Goal: Task Accomplishment & Management: Manage account settings

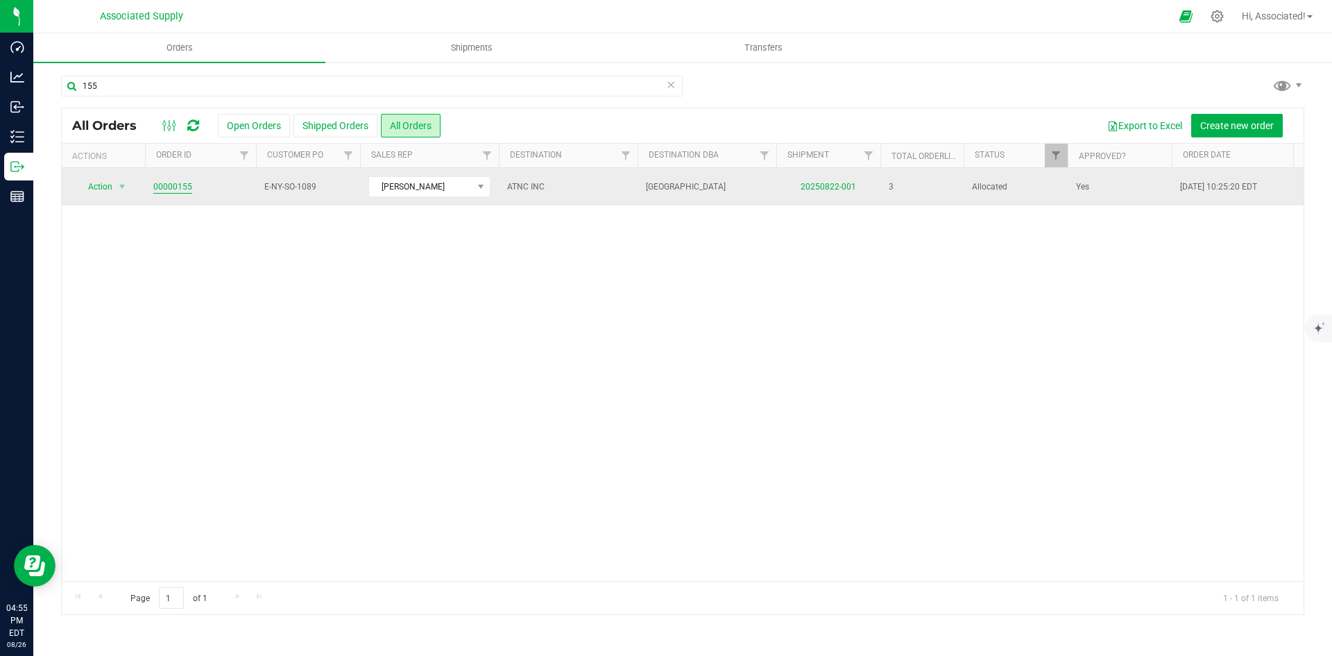
type input "155"
click at [182, 187] on link "00000155" at bounding box center [172, 186] width 39 height 13
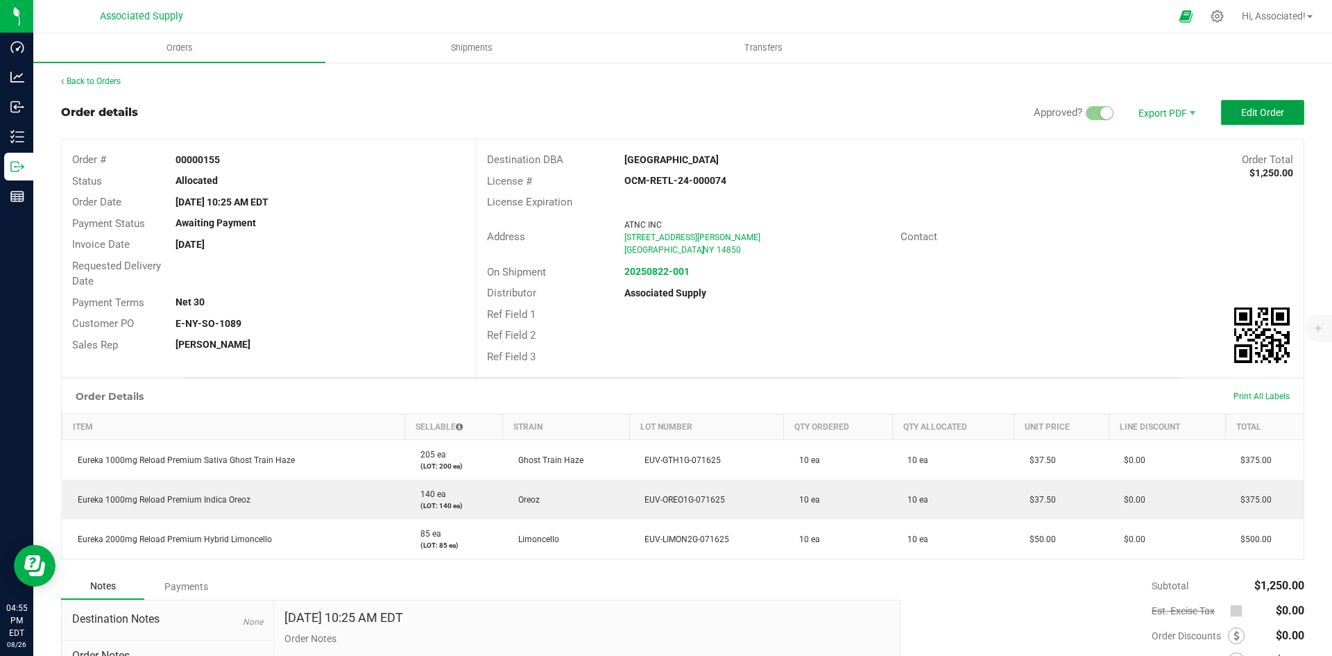
click at [1255, 111] on span "Edit Order" at bounding box center [1263, 112] width 43 height 11
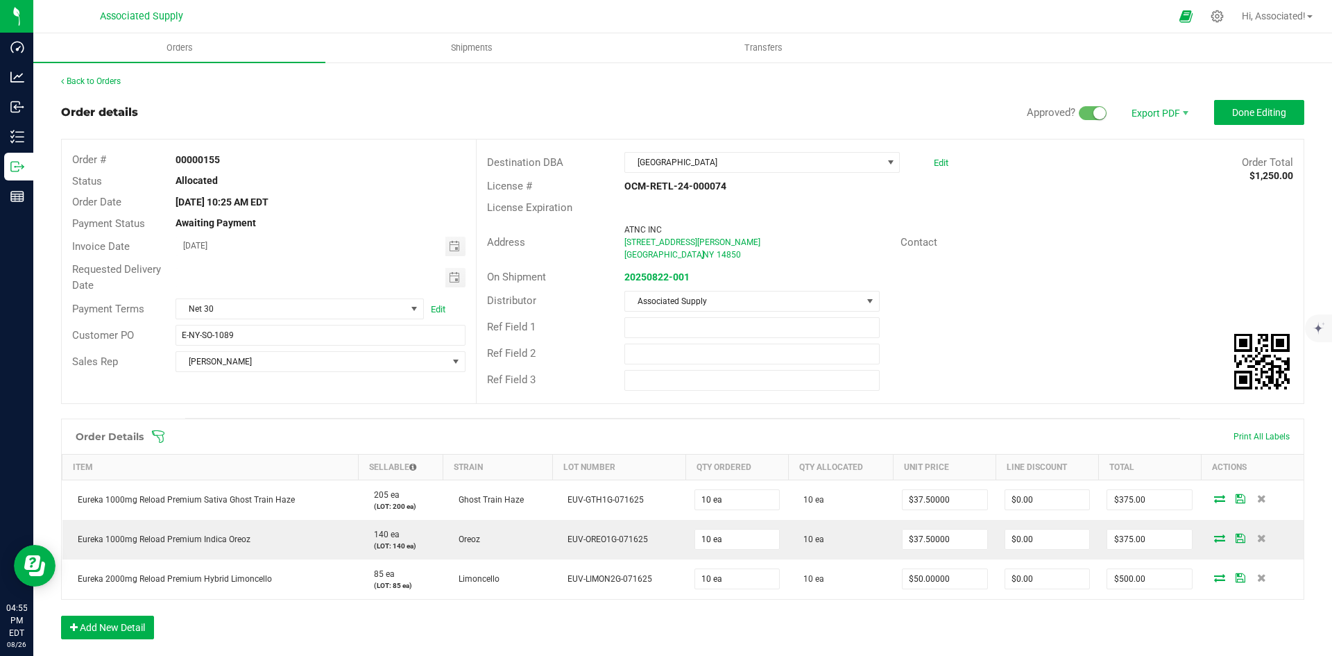
click at [1087, 330] on div "Ref Field 1" at bounding box center [890, 327] width 827 height 26
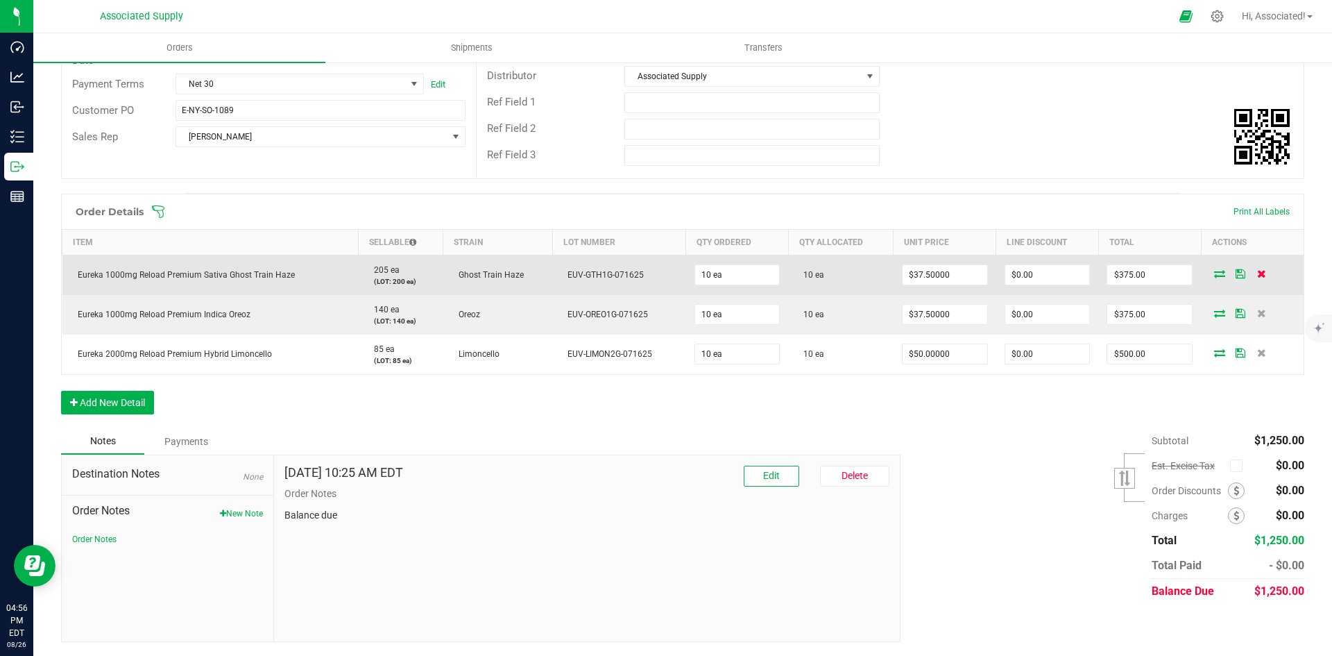
click at [1258, 273] on icon at bounding box center [1262, 273] width 9 height 8
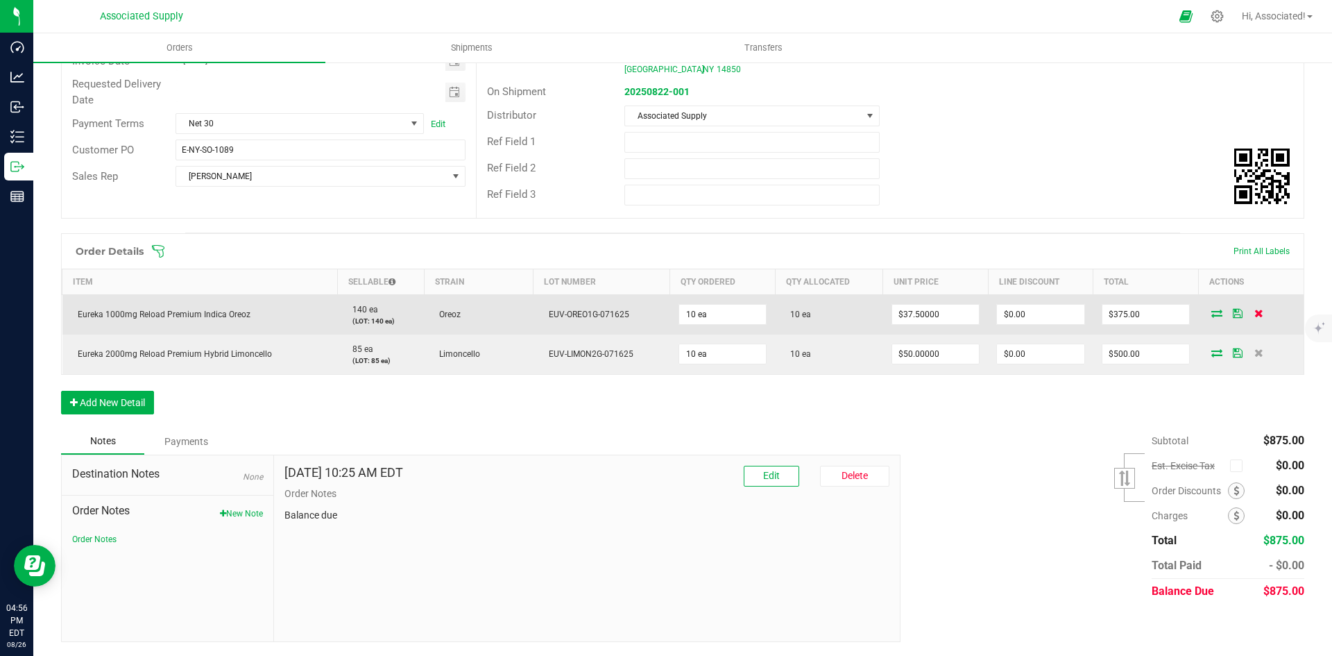
click at [1255, 314] on icon at bounding box center [1259, 313] width 9 height 8
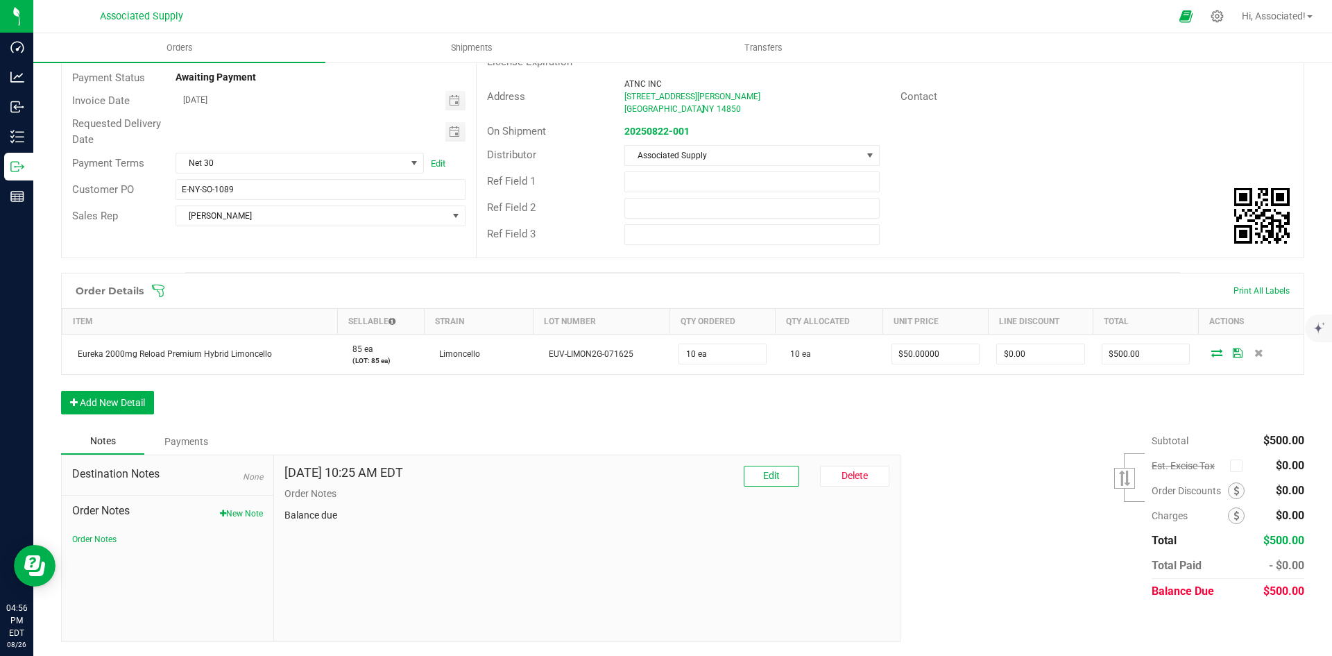
click at [973, 422] on div "Order Details Print All Labels Item Sellable Strain Lot Number Qty Ordered Qty …" at bounding box center [683, 350] width 1244 height 155
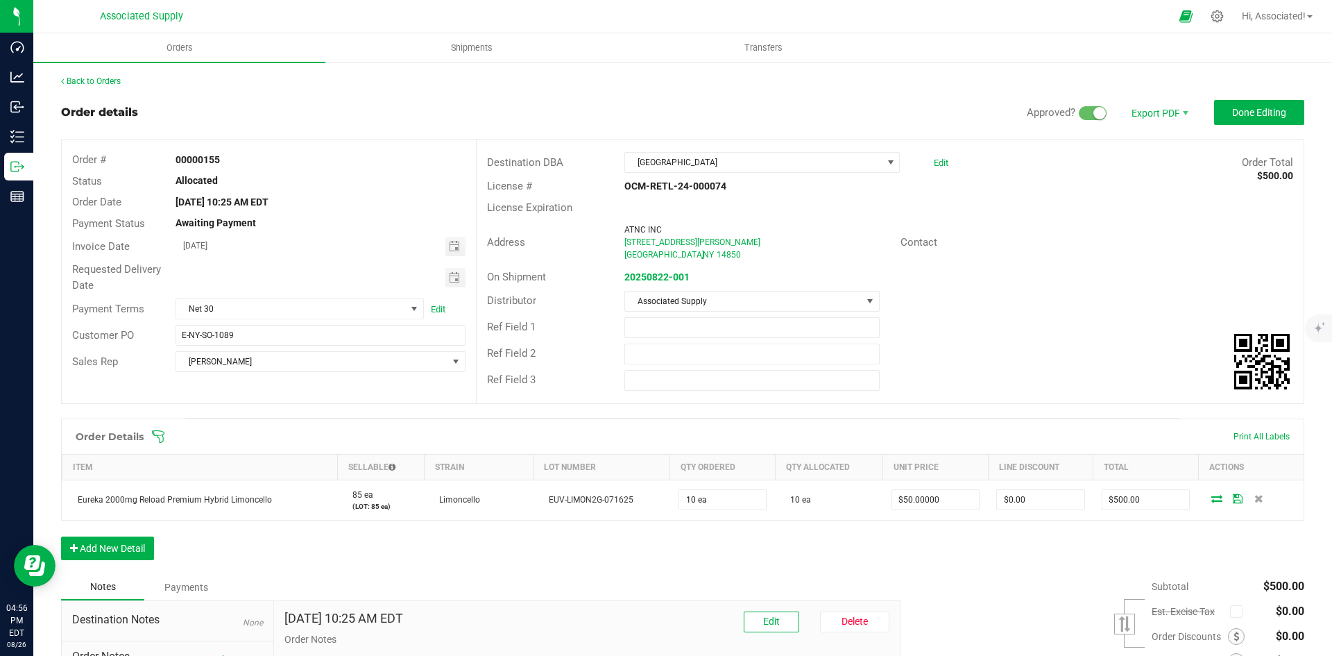
click at [1036, 266] on div "On Shipment 20250822-001" at bounding box center [890, 277] width 827 height 22
click at [1129, 244] on div "Contact" at bounding box center [1097, 243] width 414 height 22
click at [85, 81] on link "Back to Orders" at bounding box center [91, 81] width 60 height 10
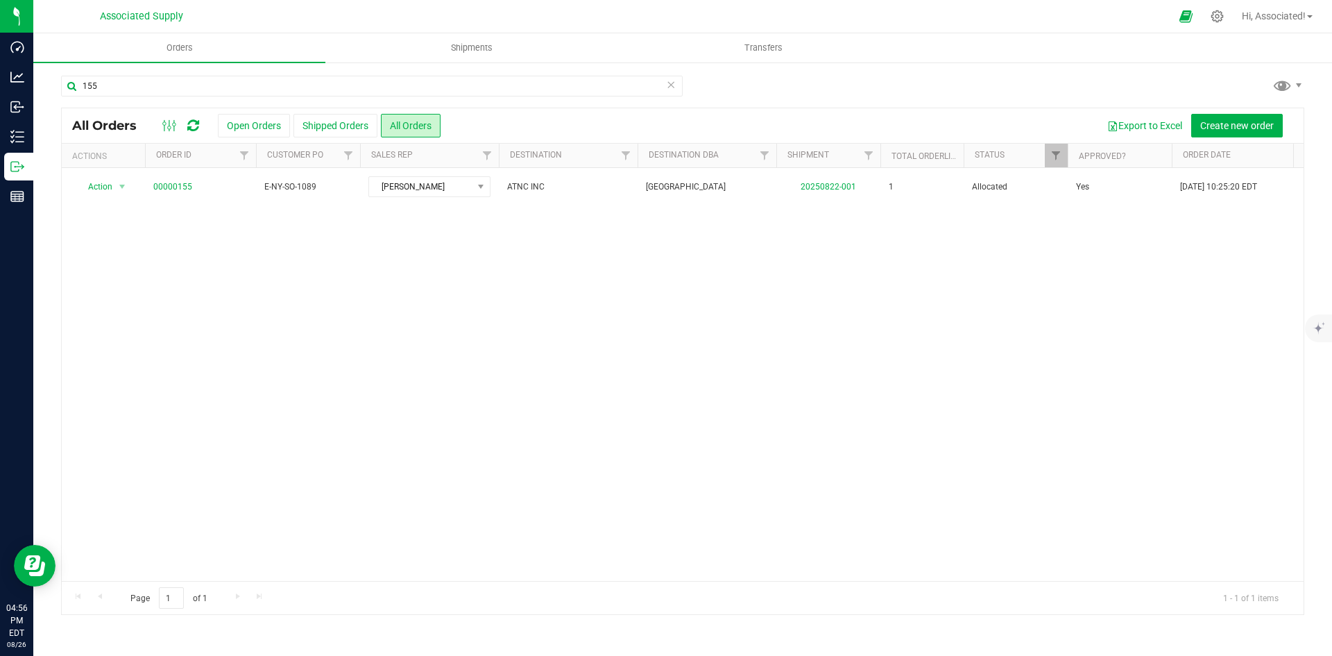
click at [217, 278] on div "Action Action Cancel order Clone order Edit order Mark as fully paid Order audi…" at bounding box center [683, 374] width 1242 height 413
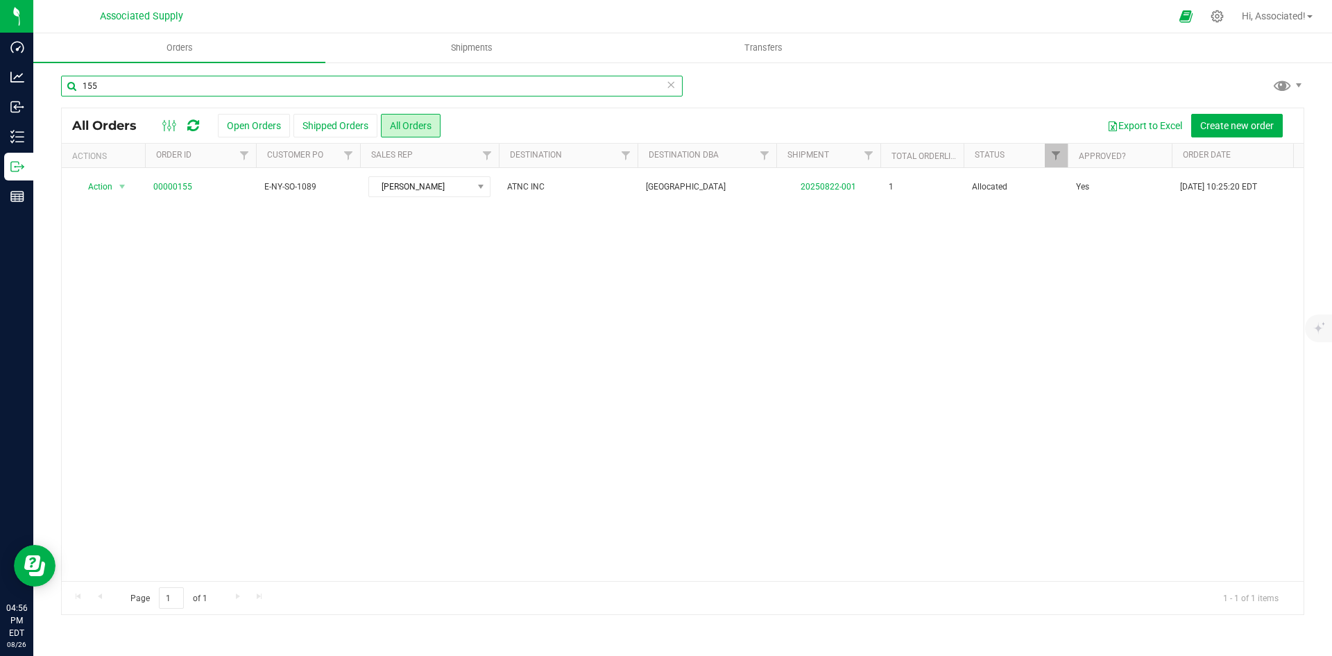
click at [130, 85] on input "155" at bounding box center [372, 86] width 622 height 21
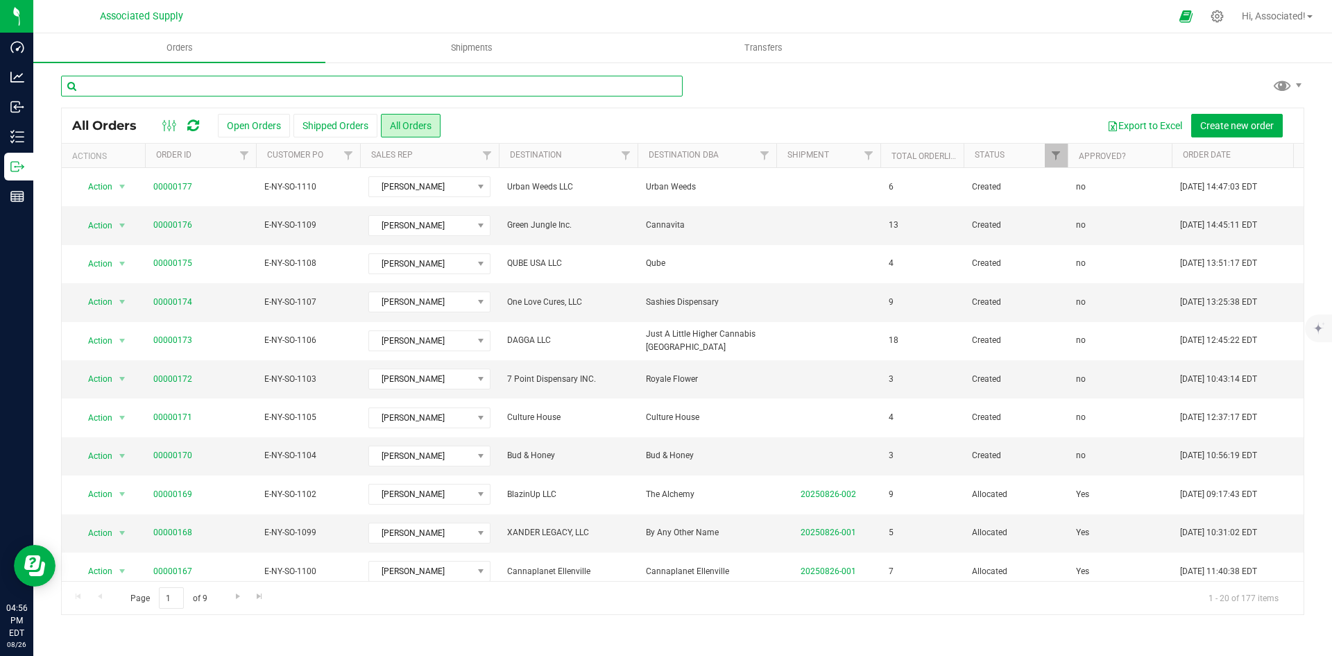
click at [184, 87] on input "text" at bounding box center [372, 86] width 622 height 21
type input "155"
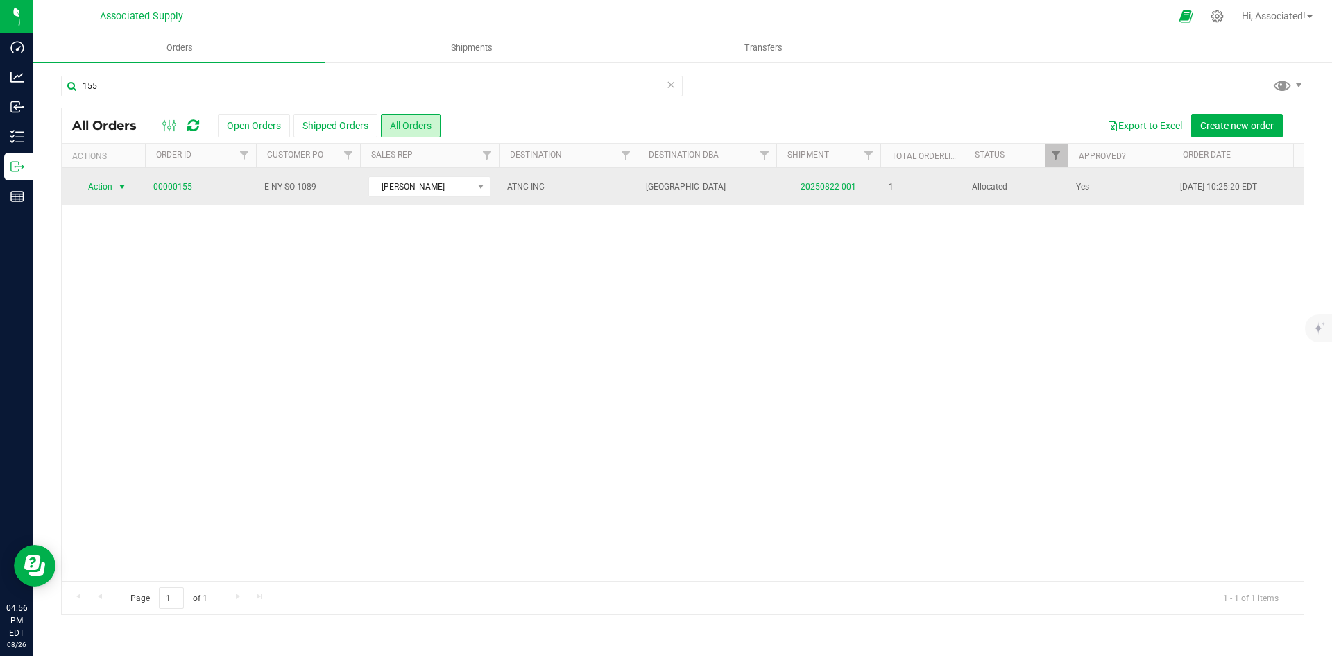
click at [123, 185] on span "select" at bounding box center [122, 186] width 11 height 11
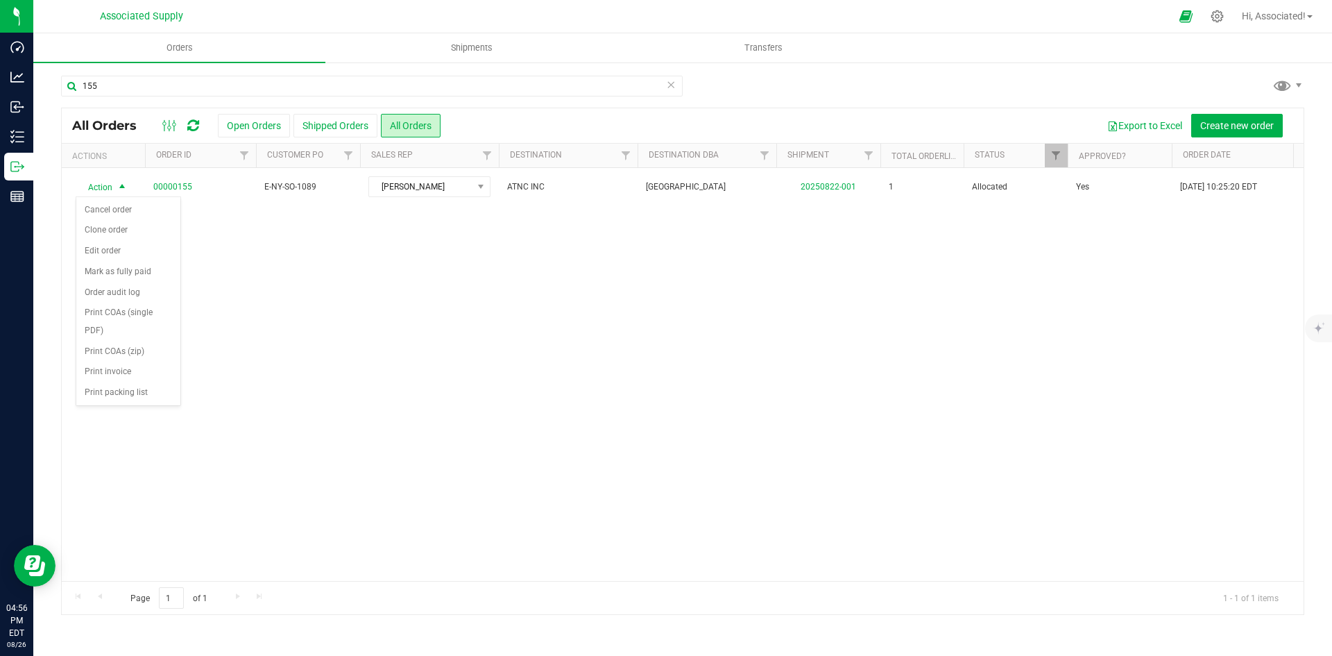
click at [348, 267] on div "Action Action Cancel order Clone order Edit order Mark as fully paid Order audi…" at bounding box center [683, 374] width 1242 height 413
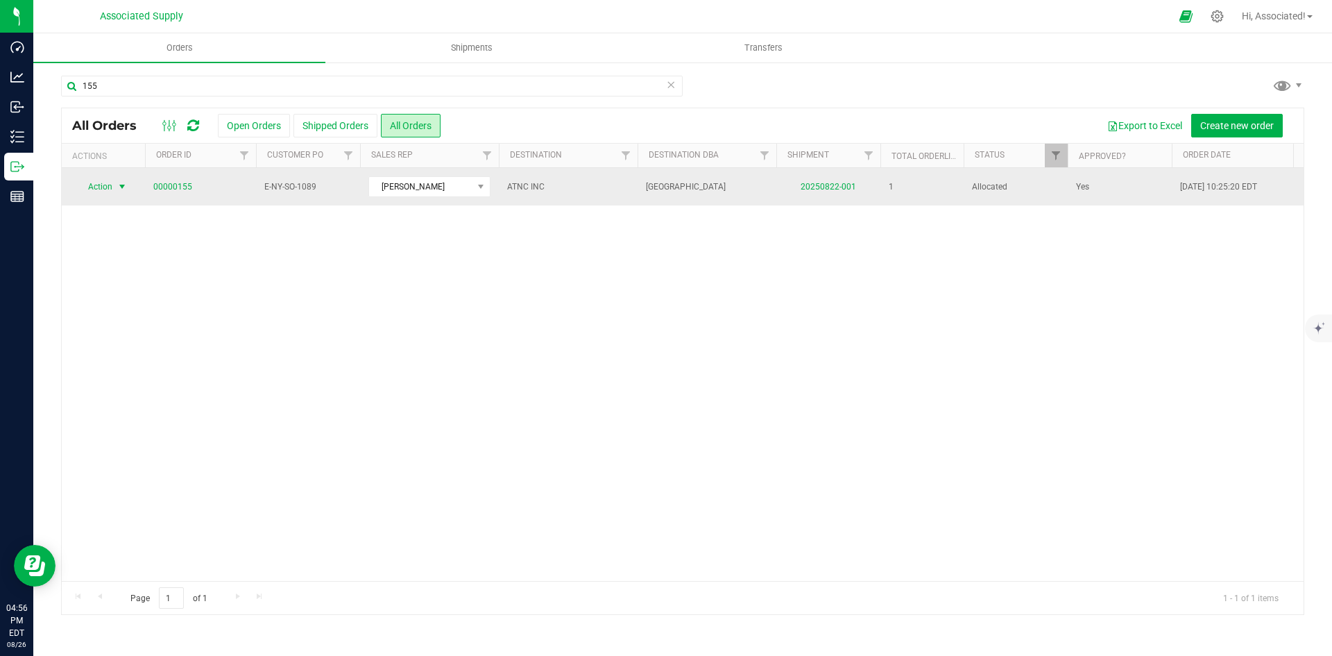
click at [116, 187] on span "select" at bounding box center [122, 186] width 17 height 19
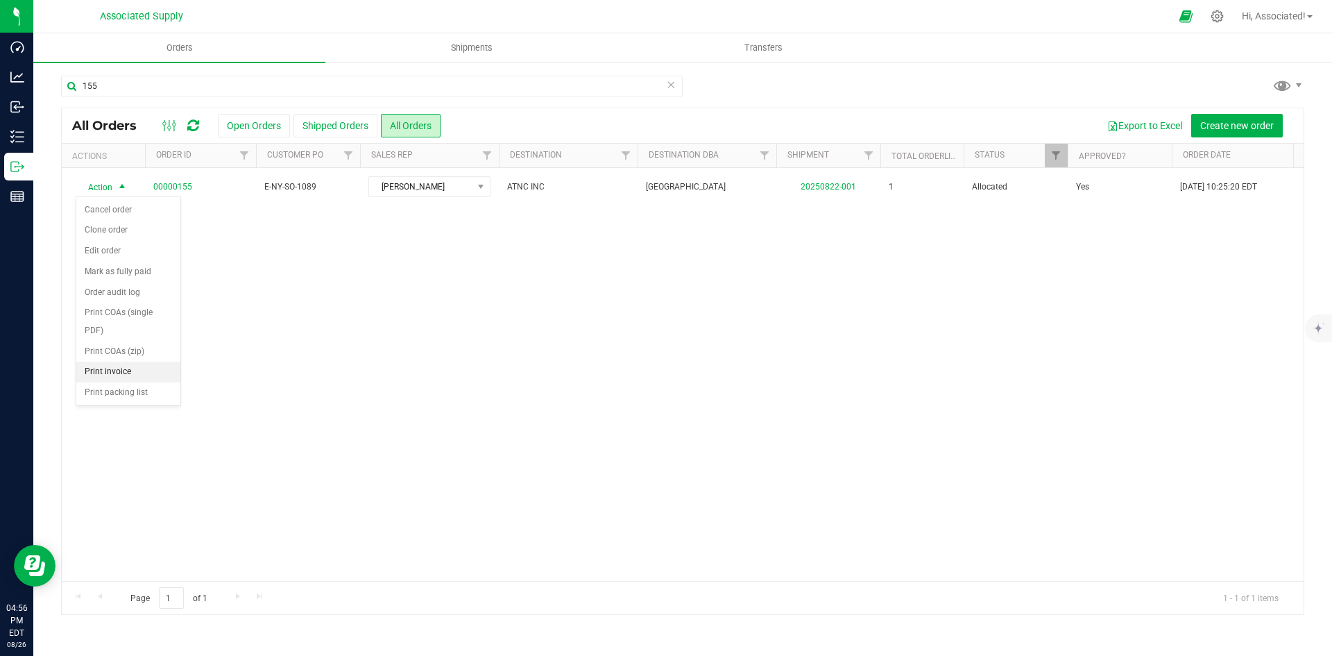
click at [136, 376] on li "Print invoice" at bounding box center [128, 372] width 104 height 21
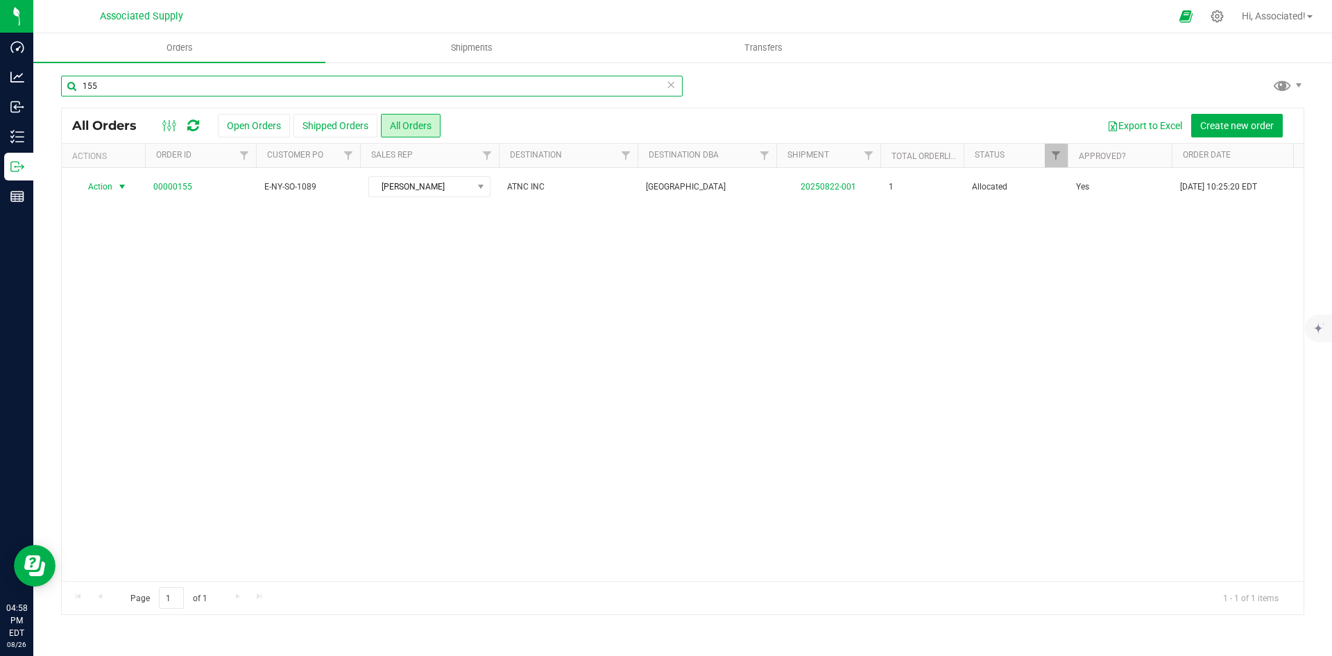
click at [100, 87] on input "155" at bounding box center [372, 86] width 622 height 21
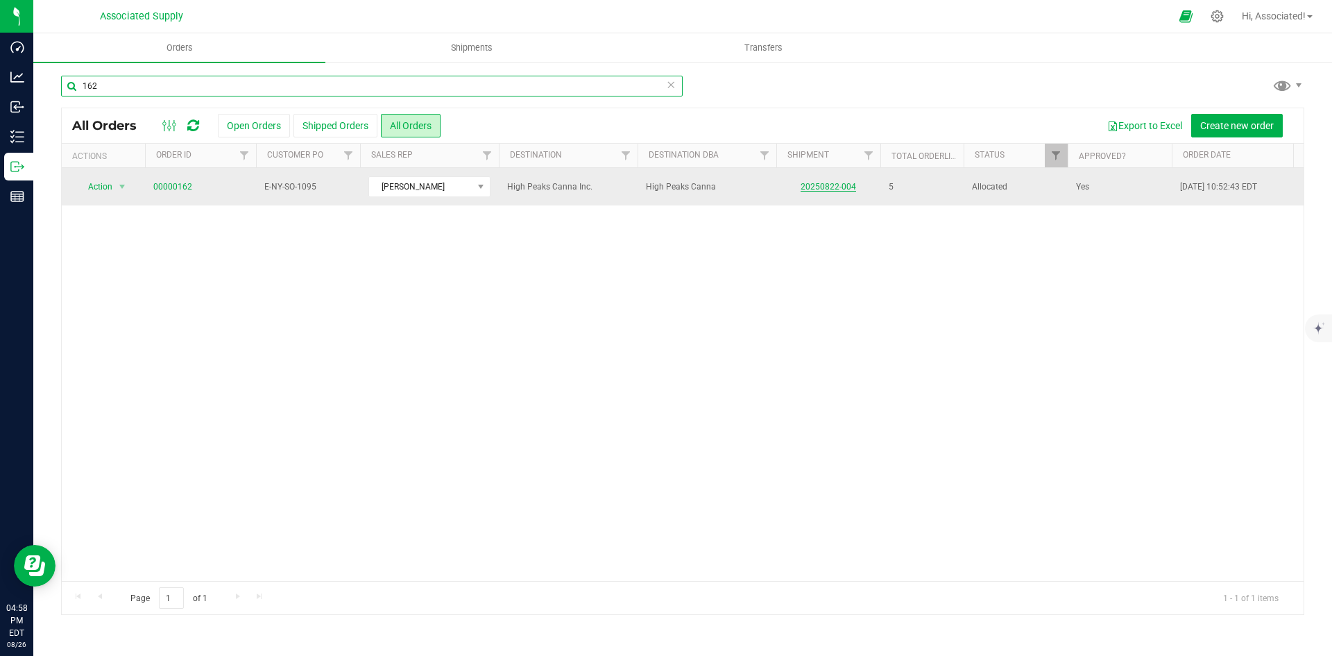
type input "162"
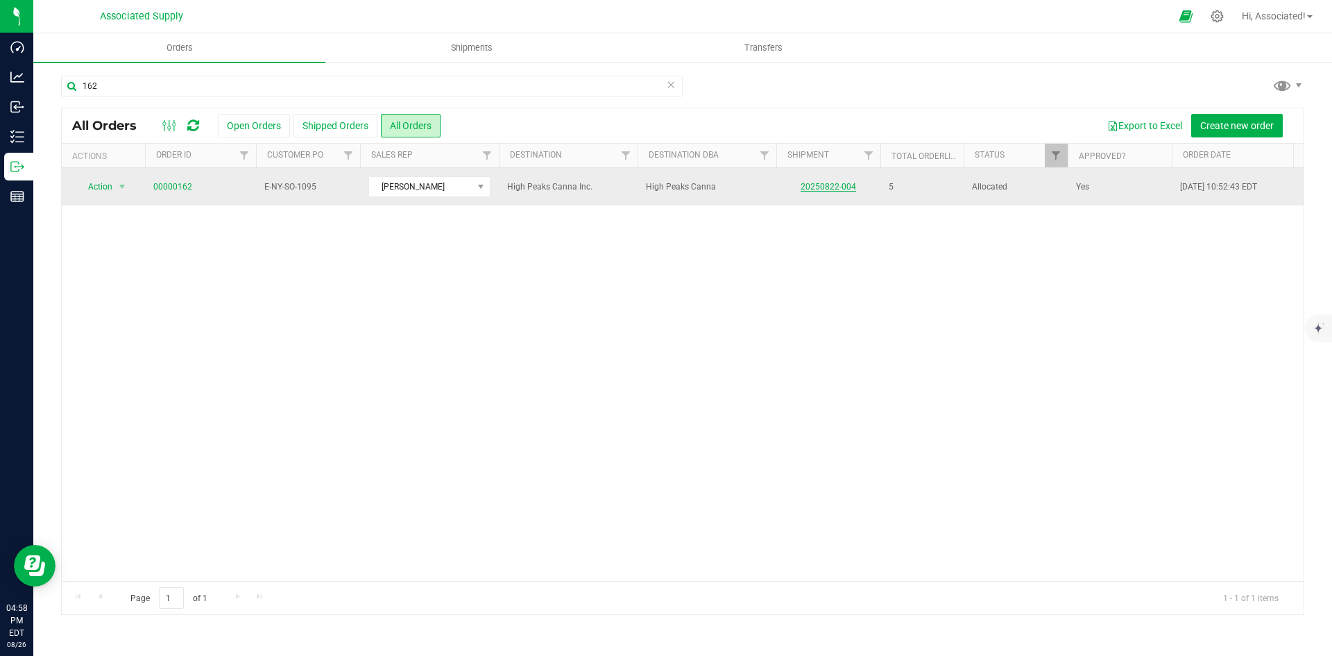
click at [838, 187] on link "20250822-004" at bounding box center [829, 187] width 56 height 10
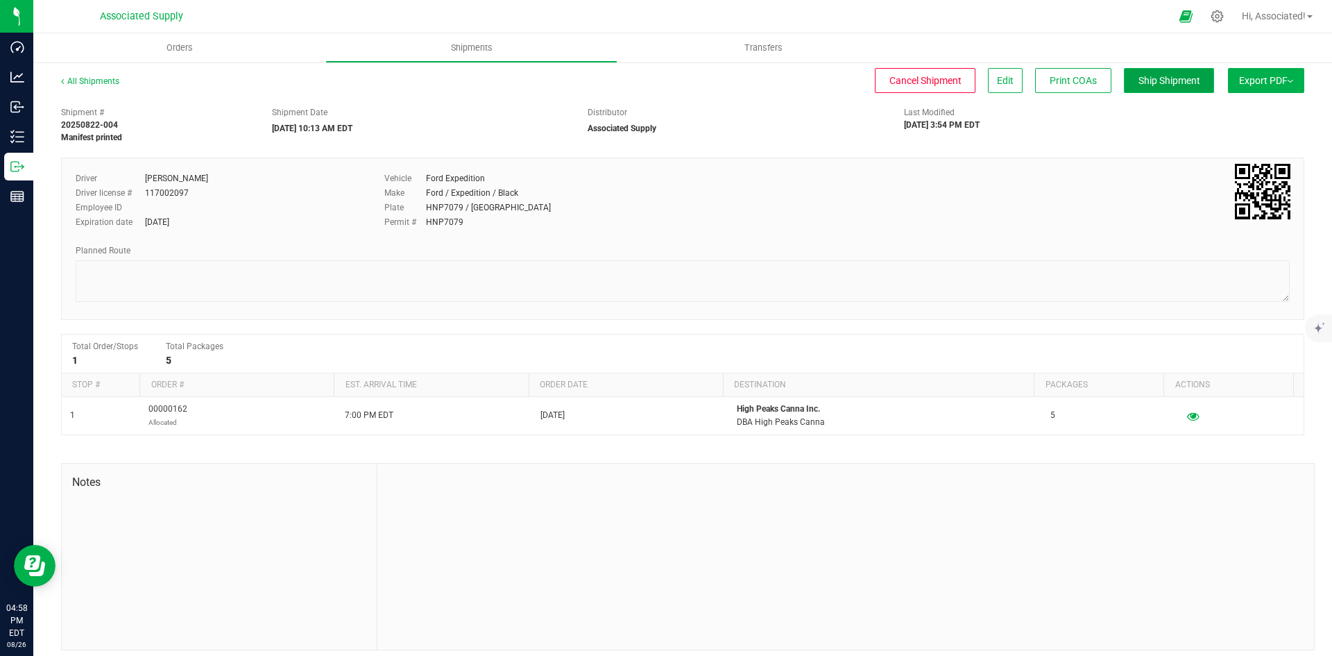
click at [1144, 81] on span "Ship Shipment" at bounding box center [1170, 80] width 62 height 11
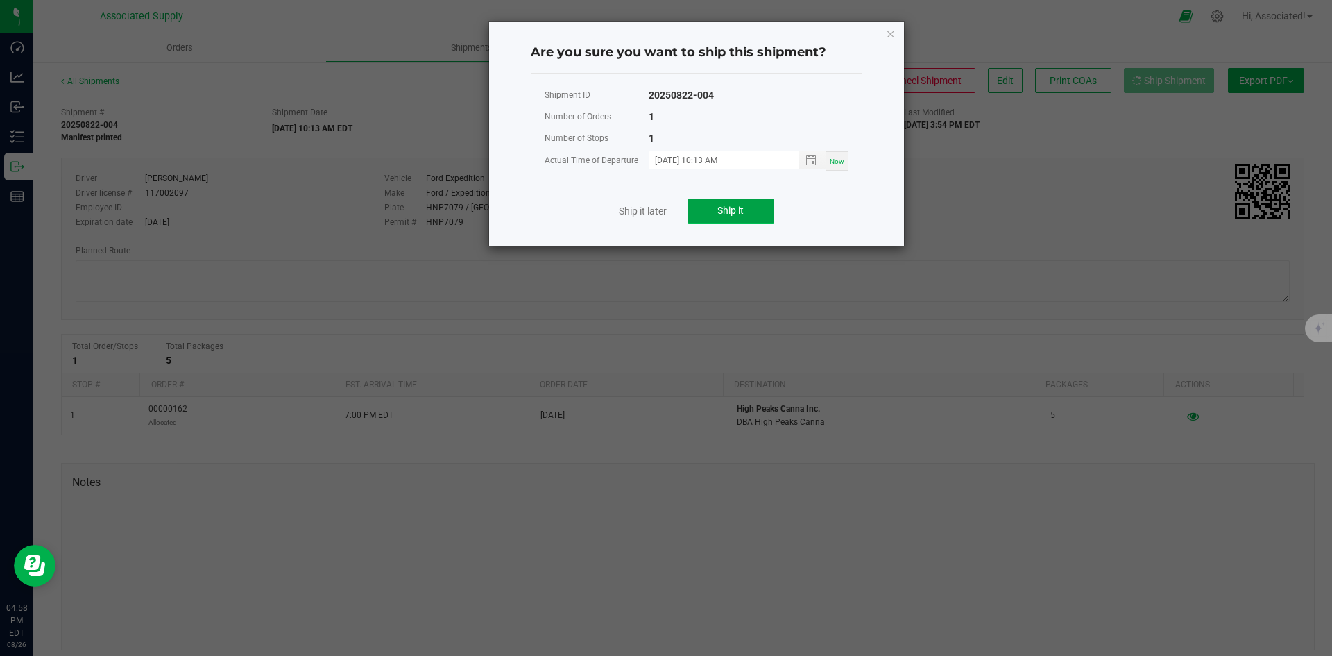
click at [723, 210] on span "Ship it" at bounding box center [731, 210] width 26 height 11
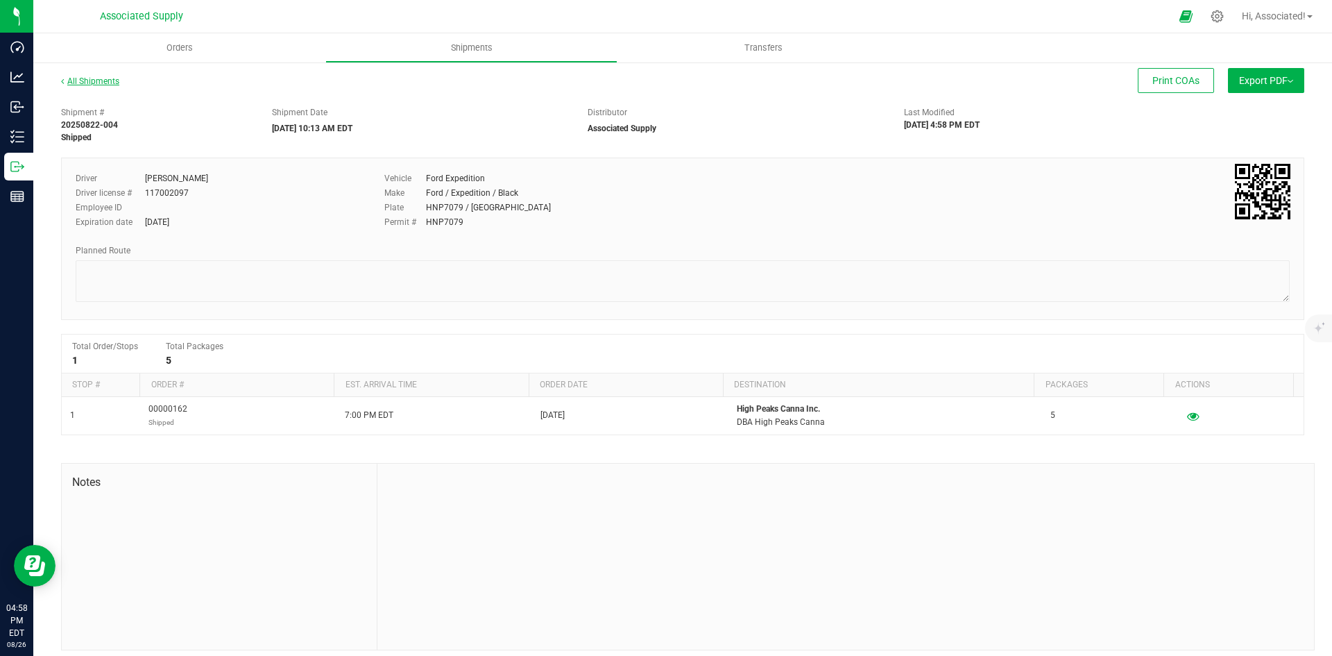
click at [97, 79] on link "All Shipments" at bounding box center [90, 81] width 58 height 10
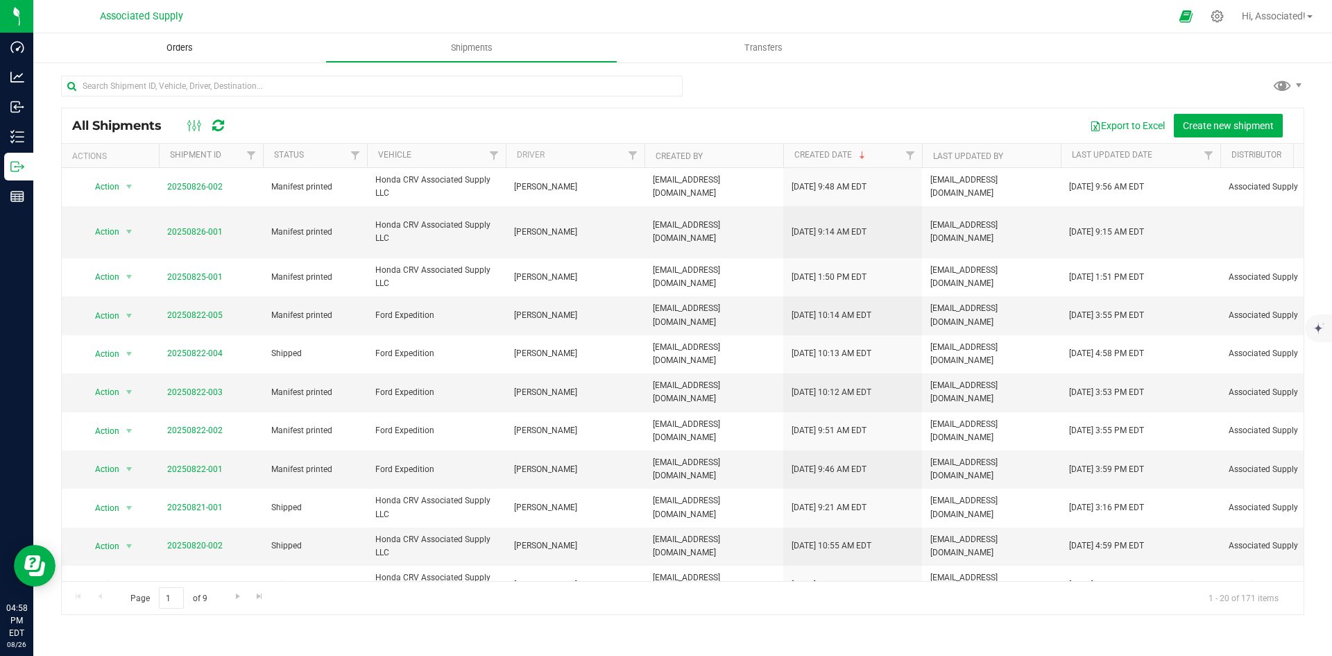
click at [174, 50] on span "Orders" at bounding box center [180, 48] width 64 height 12
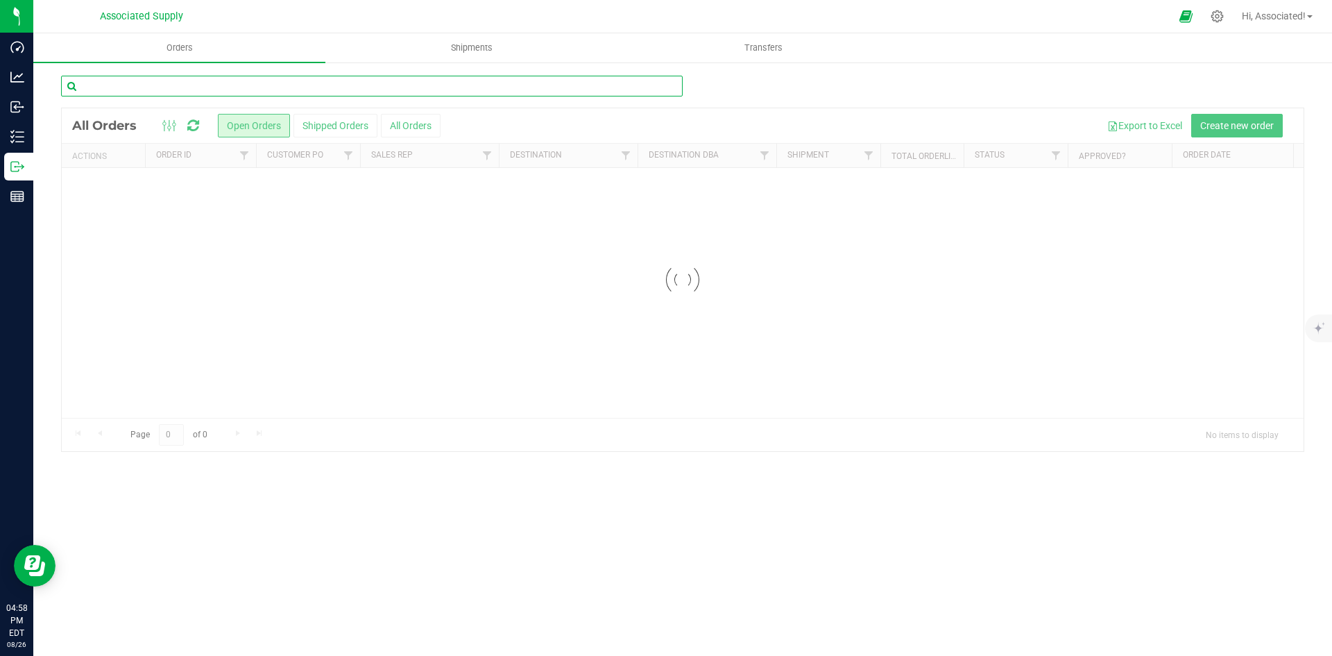
click at [189, 88] on input "text" at bounding box center [372, 86] width 622 height 21
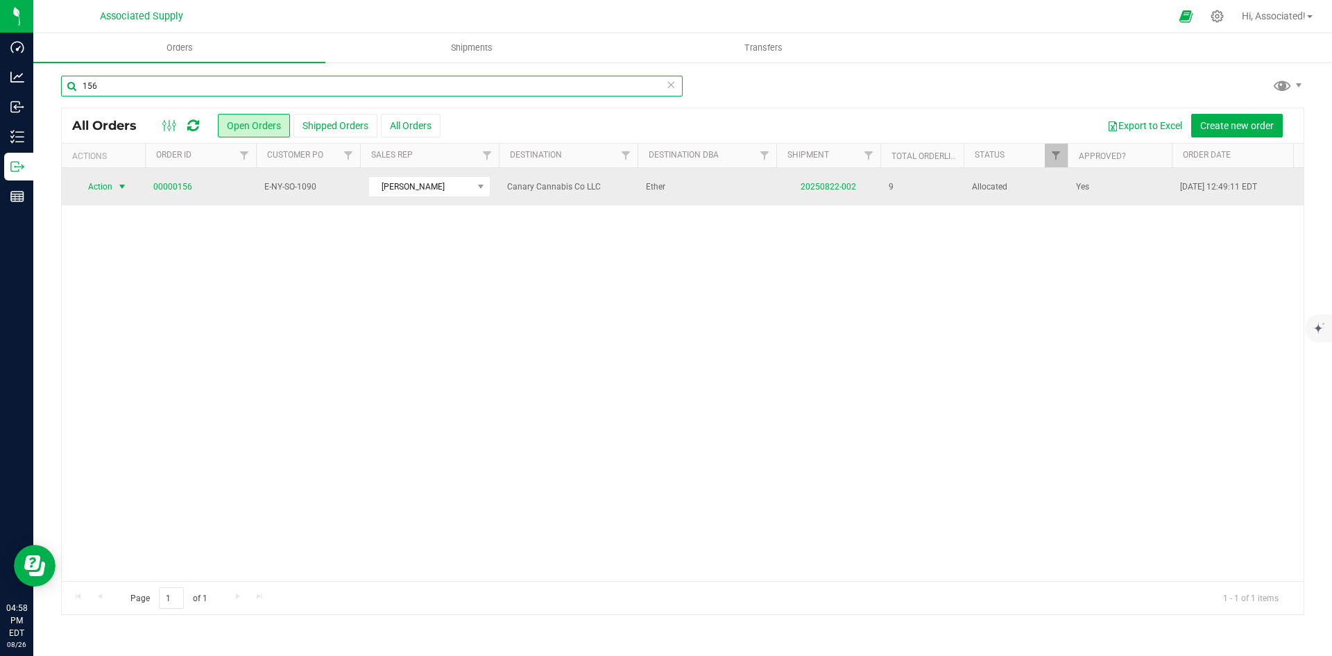
type input "156"
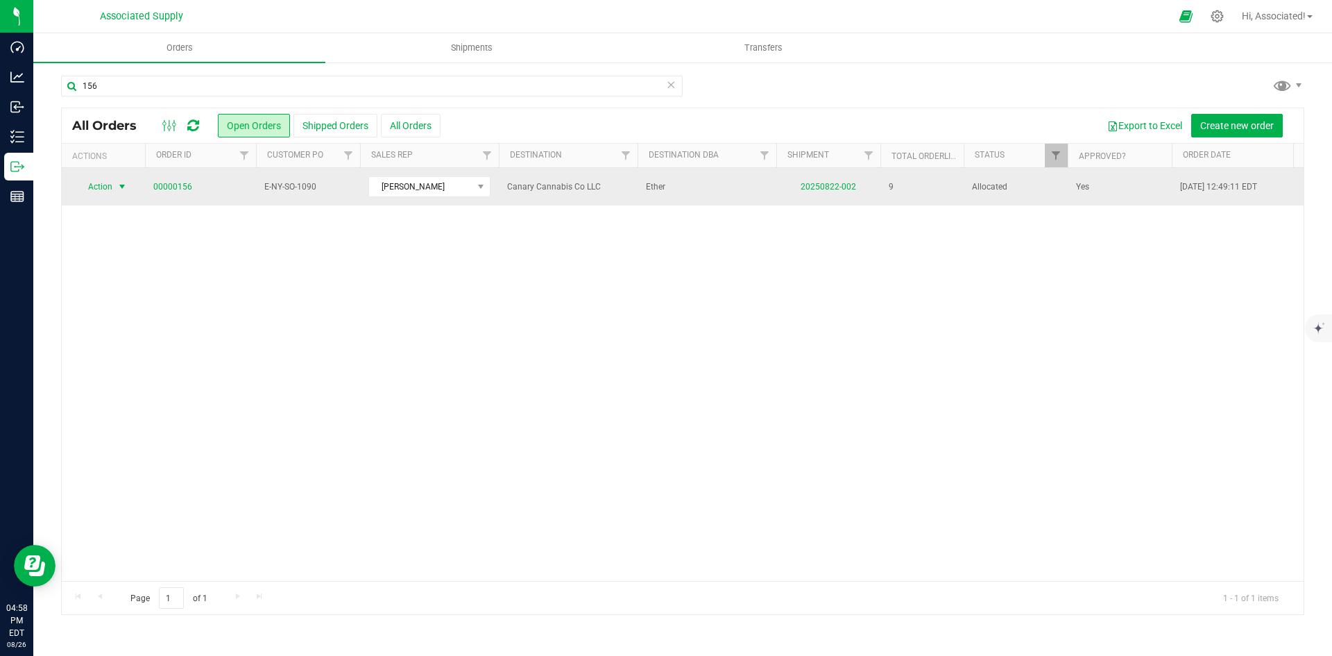
click at [124, 187] on span "select" at bounding box center [122, 186] width 11 height 11
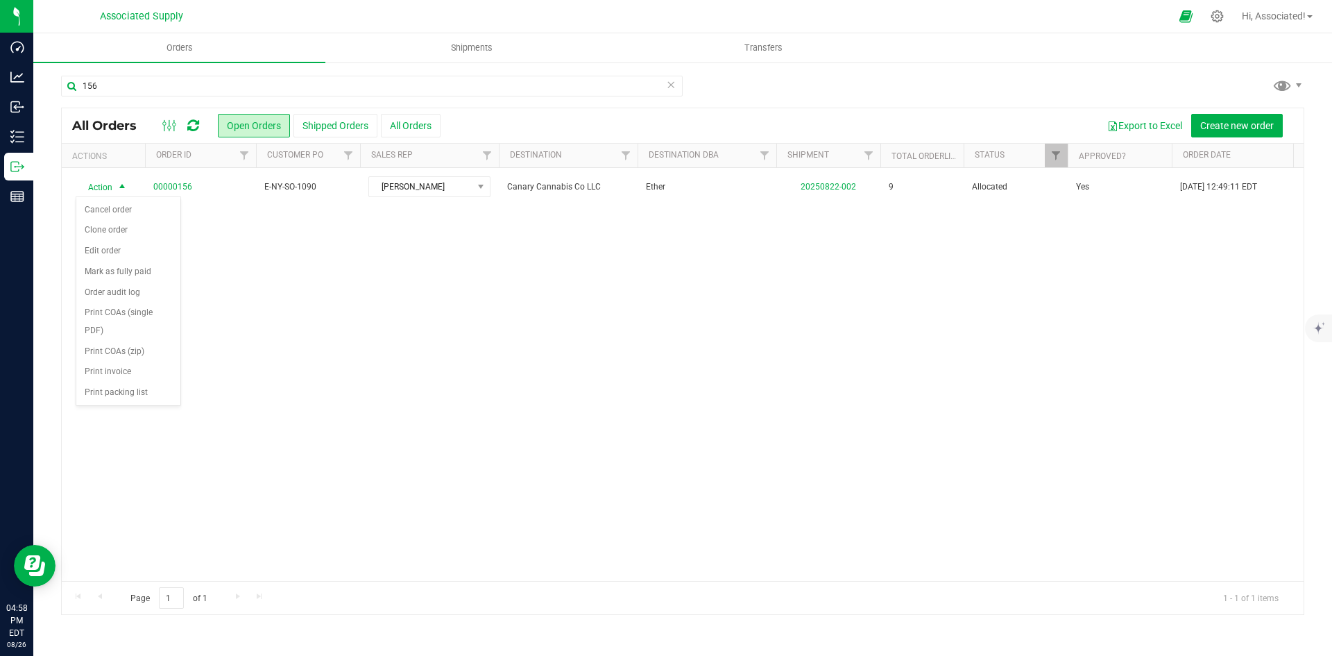
click at [506, 326] on div "Action Action Cancel order Clone order Edit order Mark as fully paid Order audi…" at bounding box center [683, 374] width 1242 height 413
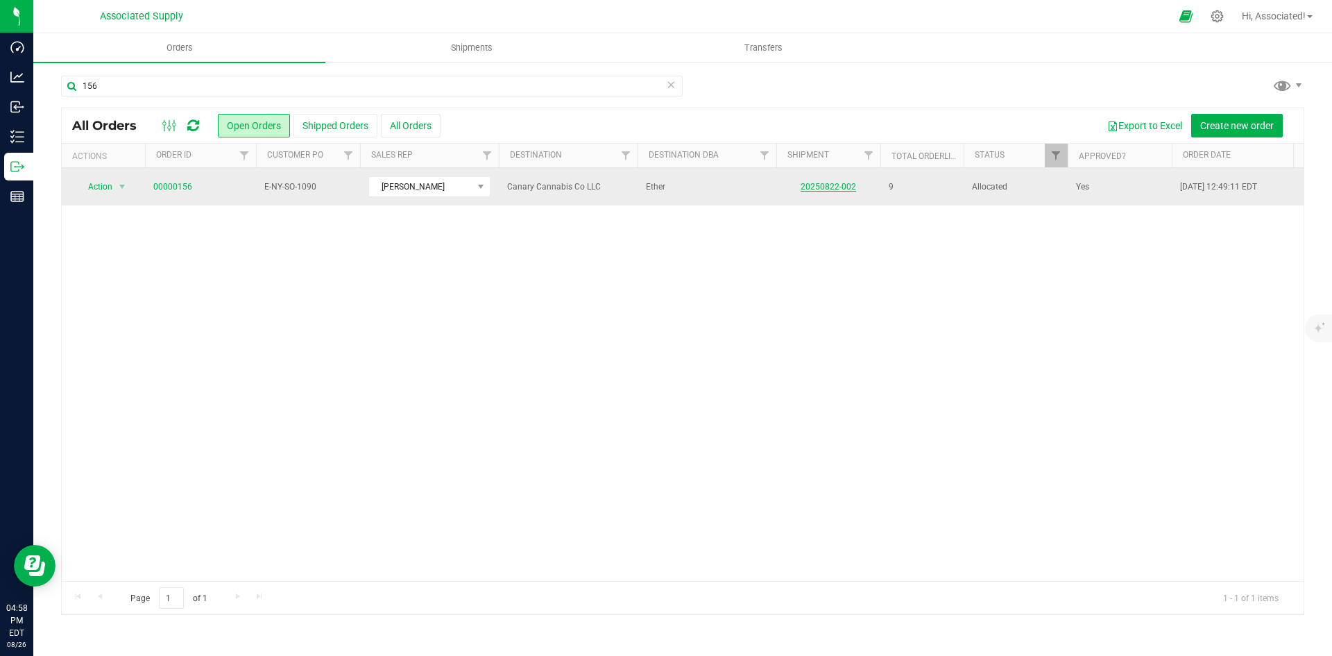
click at [845, 185] on link "20250822-002" at bounding box center [829, 187] width 56 height 10
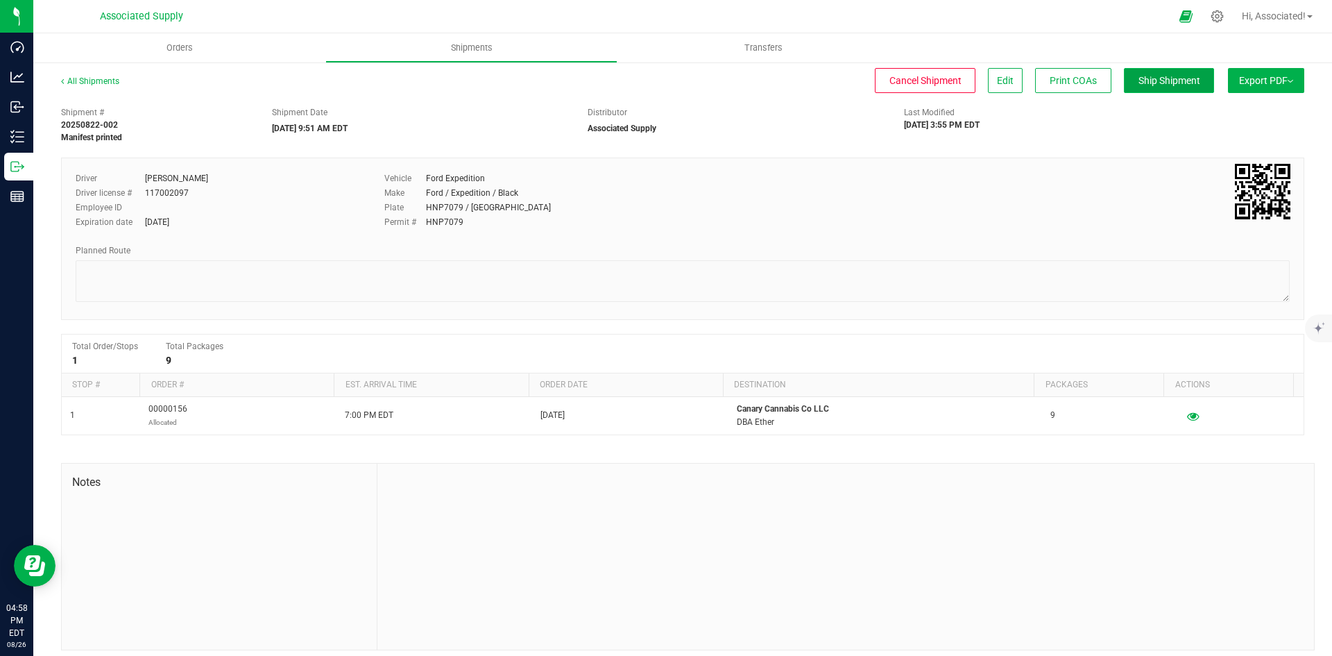
click at [1171, 78] on span "Ship Shipment" at bounding box center [1170, 80] width 62 height 11
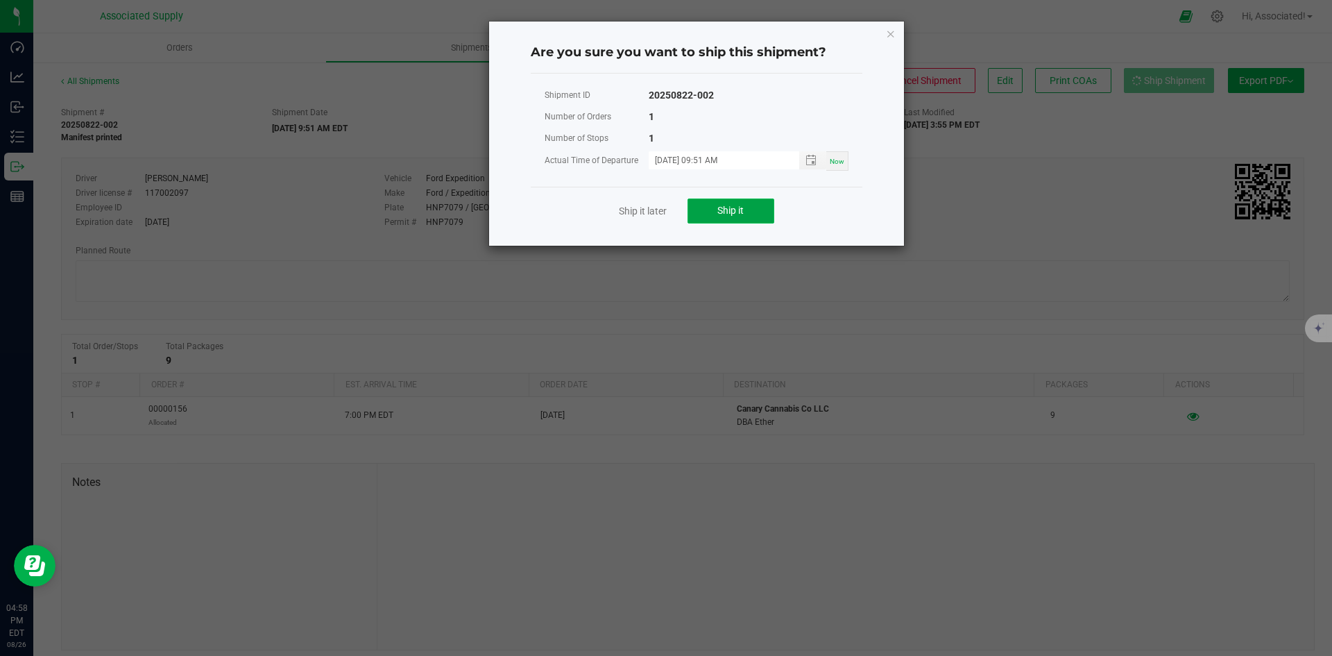
click at [735, 209] on span "Ship it" at bounding box center [731, 210] width 26 height 11
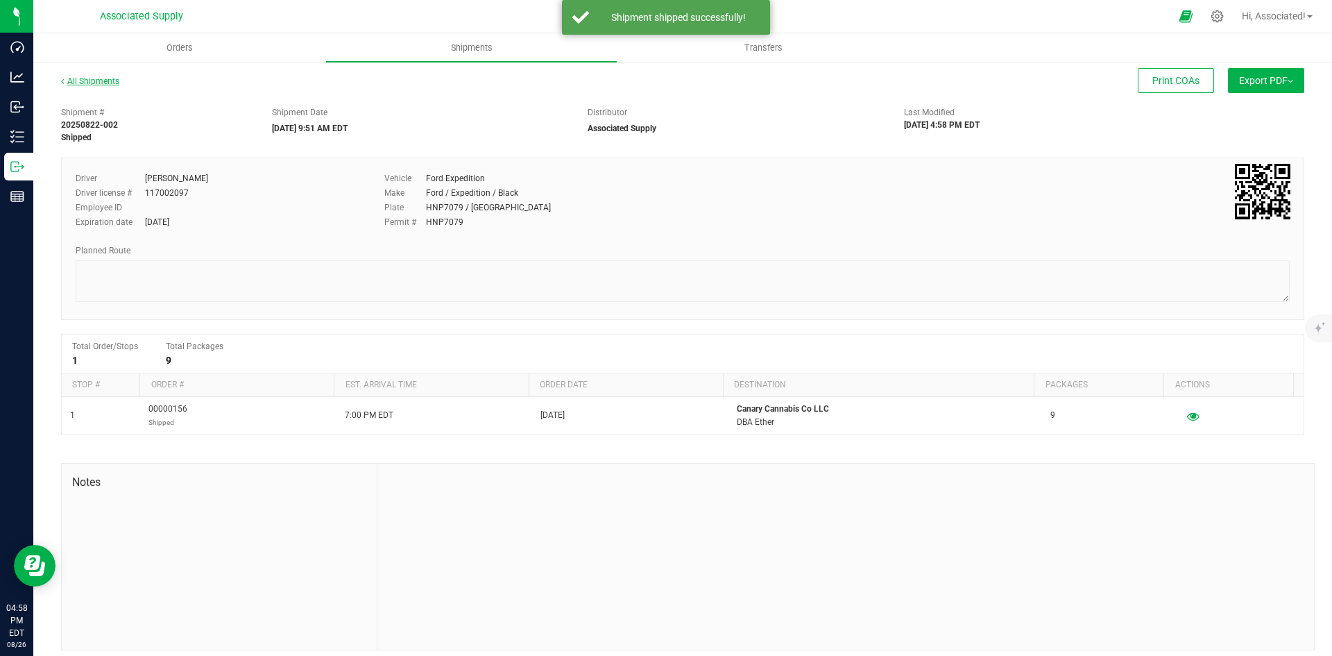
click at [90, 78] on link "All Shipments" at bounding box center [90, 81] width 58 height 10
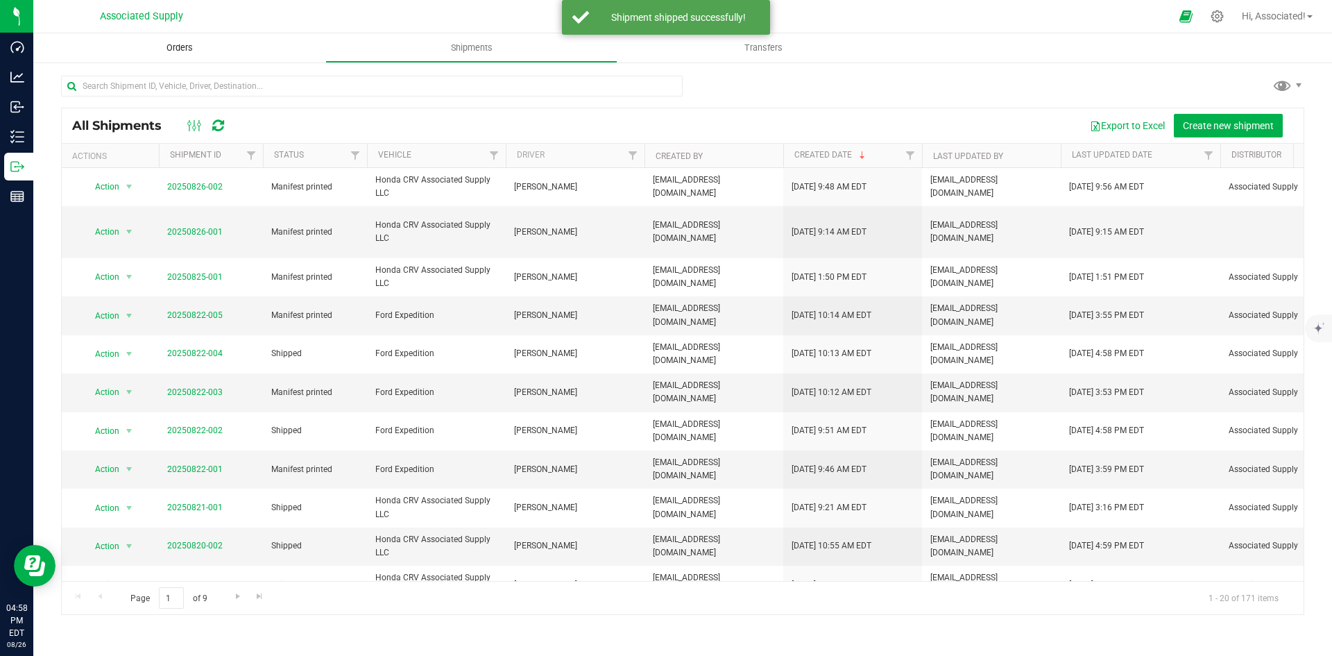
click at [188, 44] on span "Orders" at bounding box center [180, 48] width 64 height 12
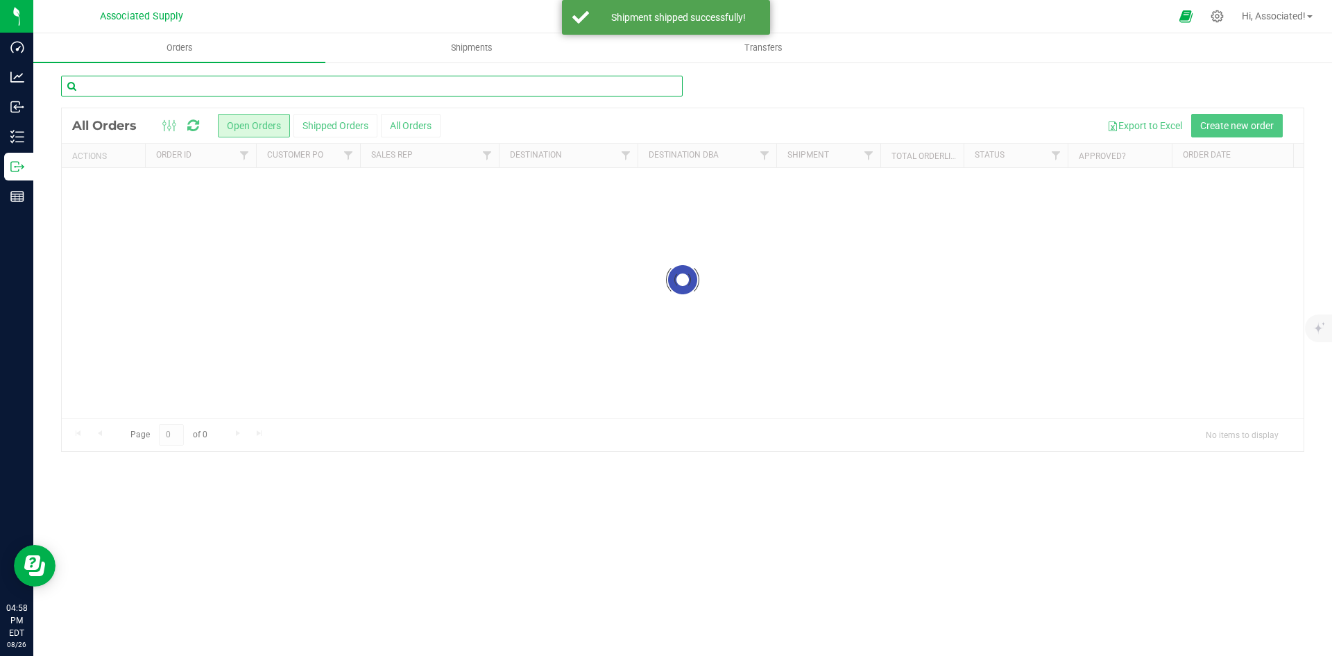
click at [212, 85] on input "text" at bounding box center [372, 86] width 622 height 21
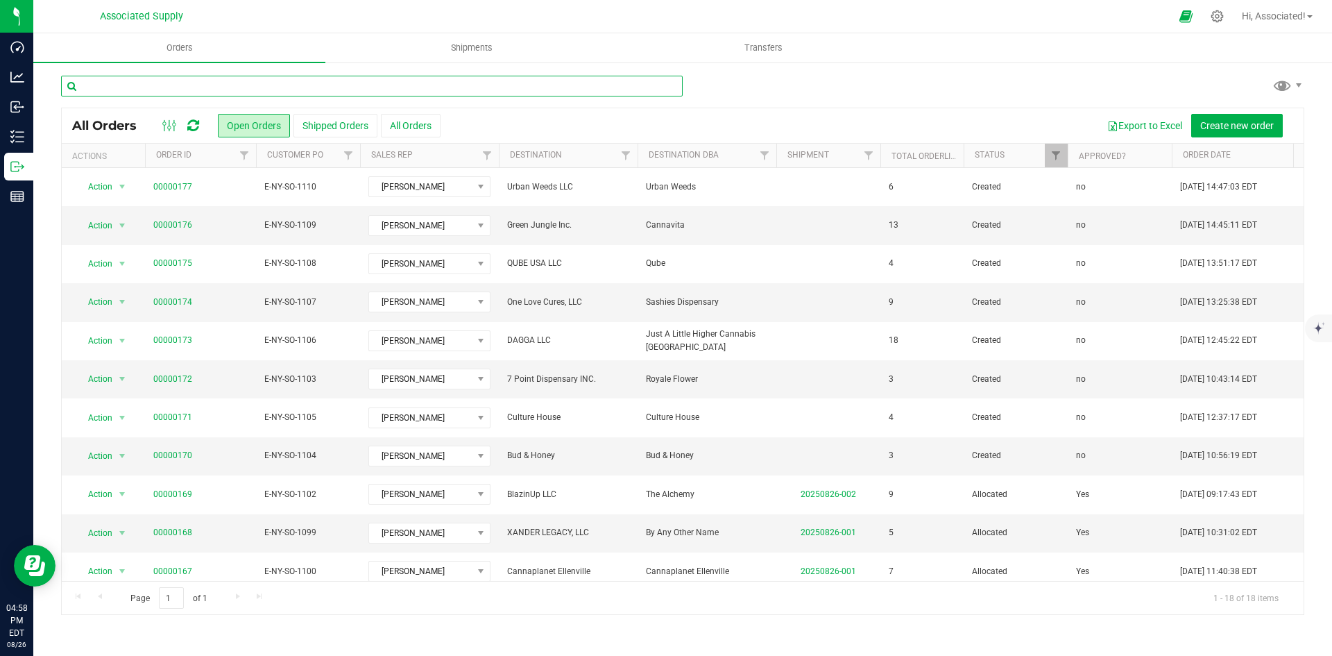
click at [214, 90] on input "text" at bounding box center [372, 86] width 622 height 21
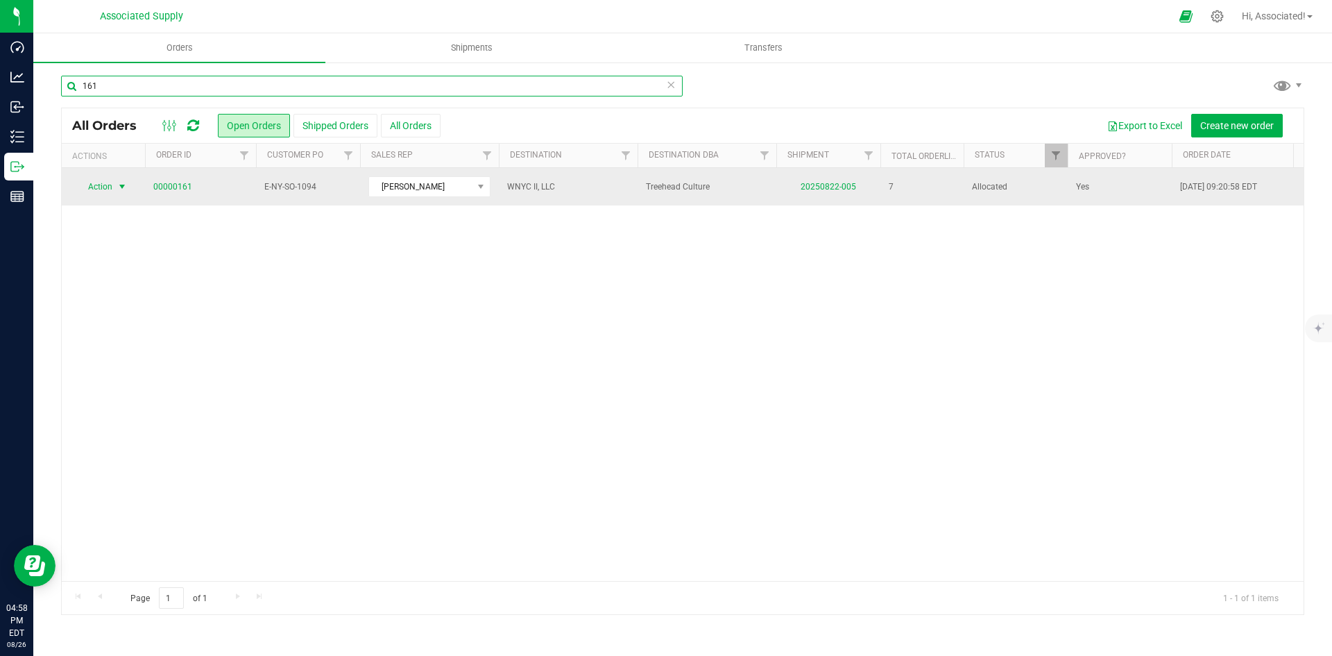
type input "161"
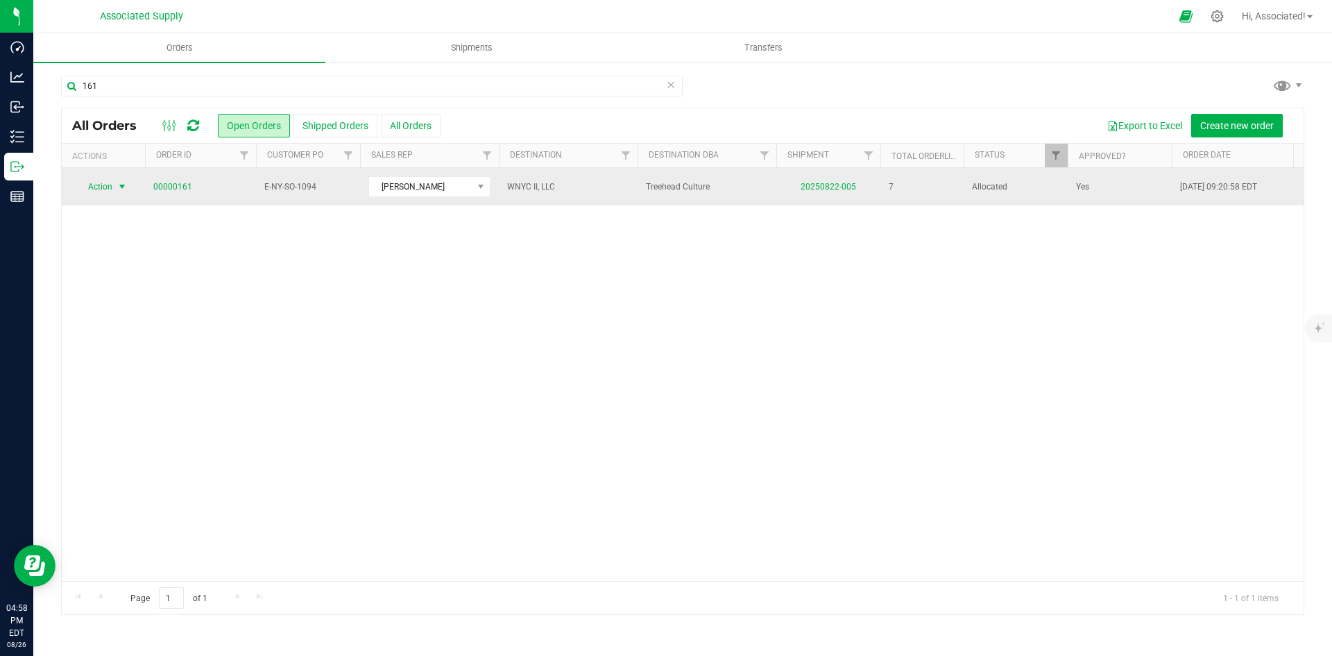
click at [123, 183] on span "select" at bounding box center [122, 186] width 11 height 11
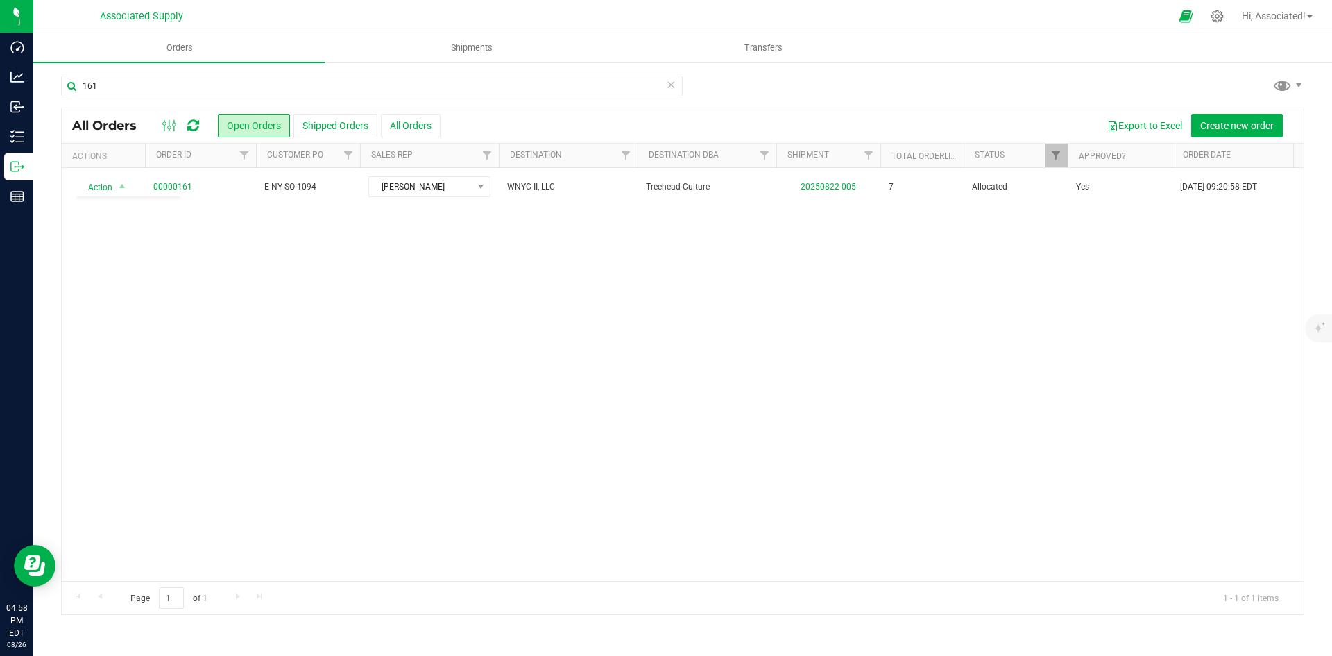
click at [485, 353] on div "Action Action Cancel order Clone order Edit order Mark as fully paid Order audi…" at bounding box center [683, 374] width 1242 height 413
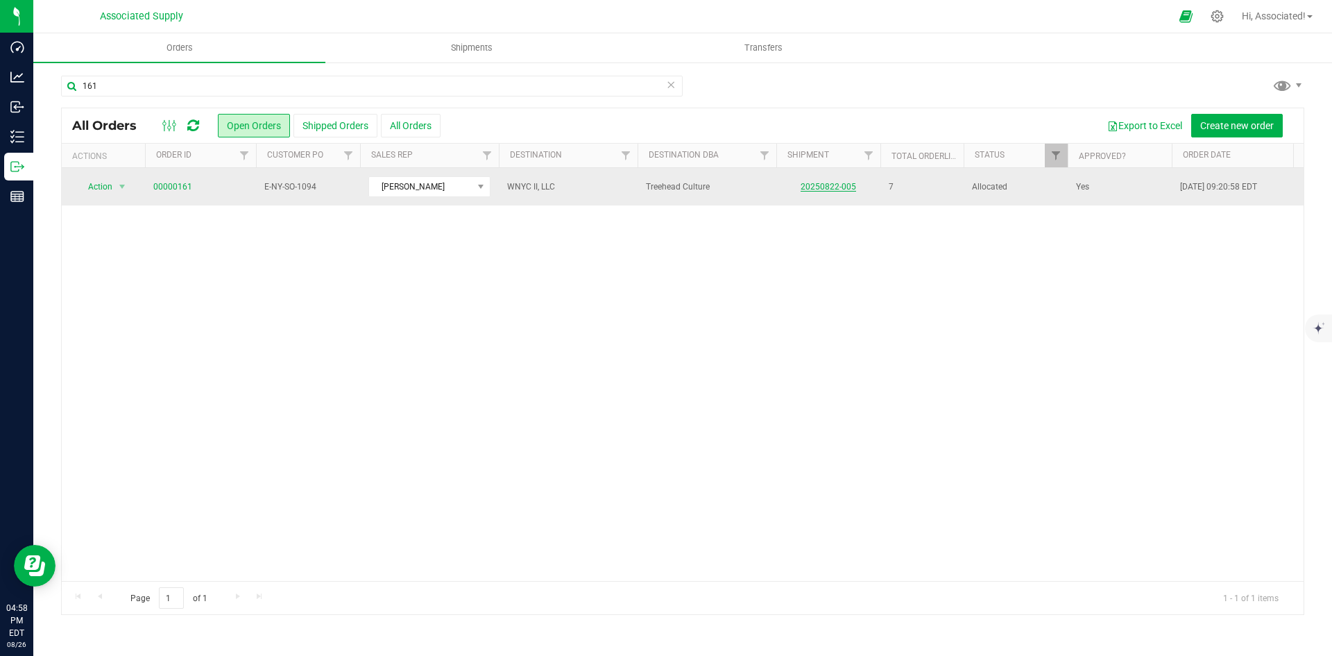
click at [838, 185] on link "20250822-005" at bounding box center [829, 187] width 56 height 10
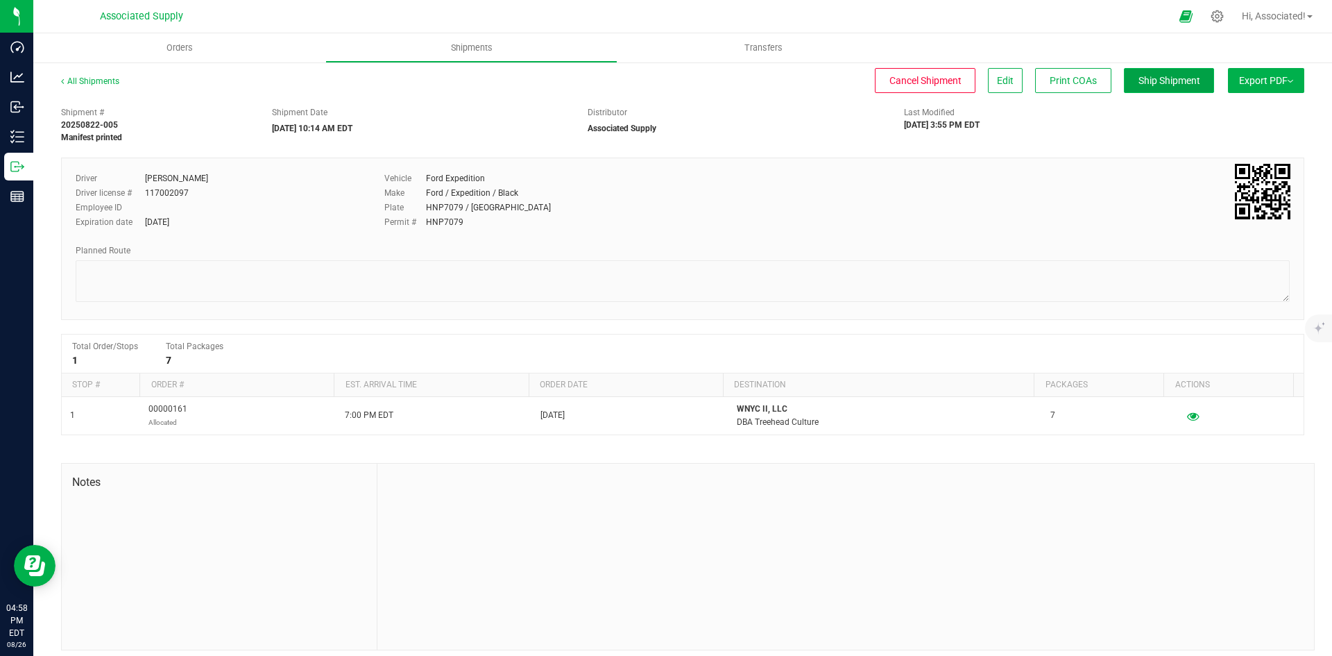
click at [1149, 70] on button "Ship Shipment" at bounding box center [1169, 80] width 90 height 25
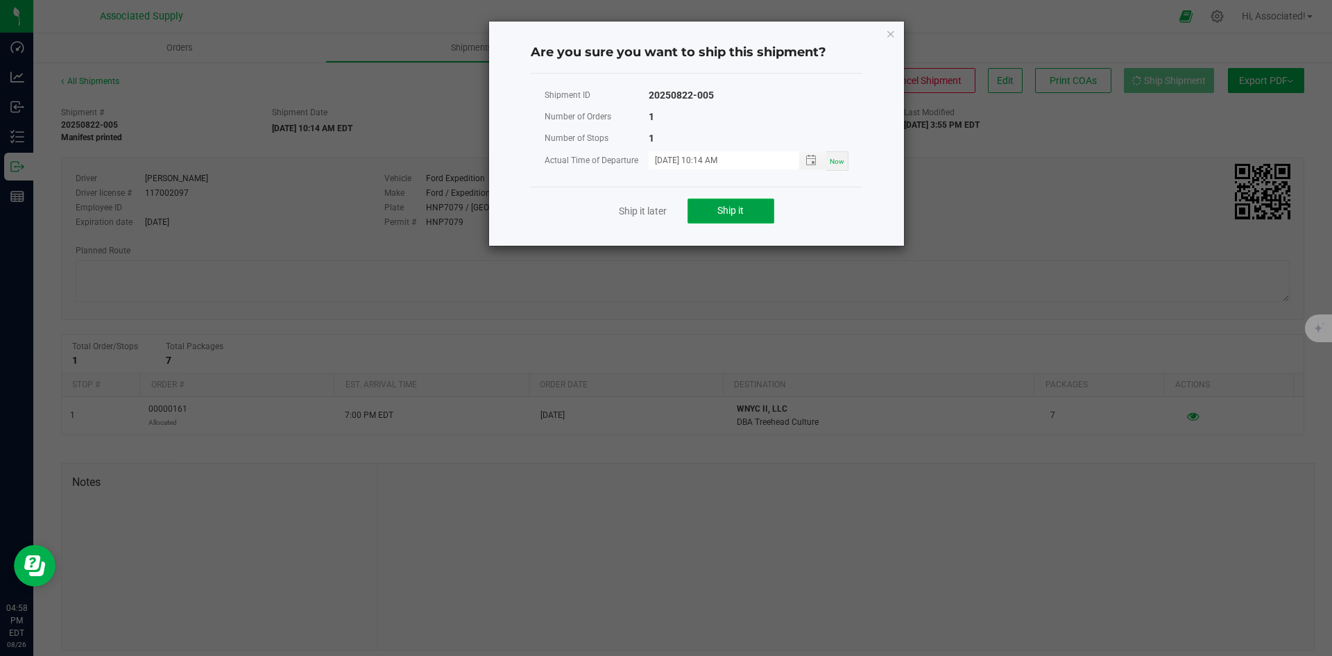
click at [742, 212] on span "Ship it" at bounding box center [731, 210] width 26 height 11
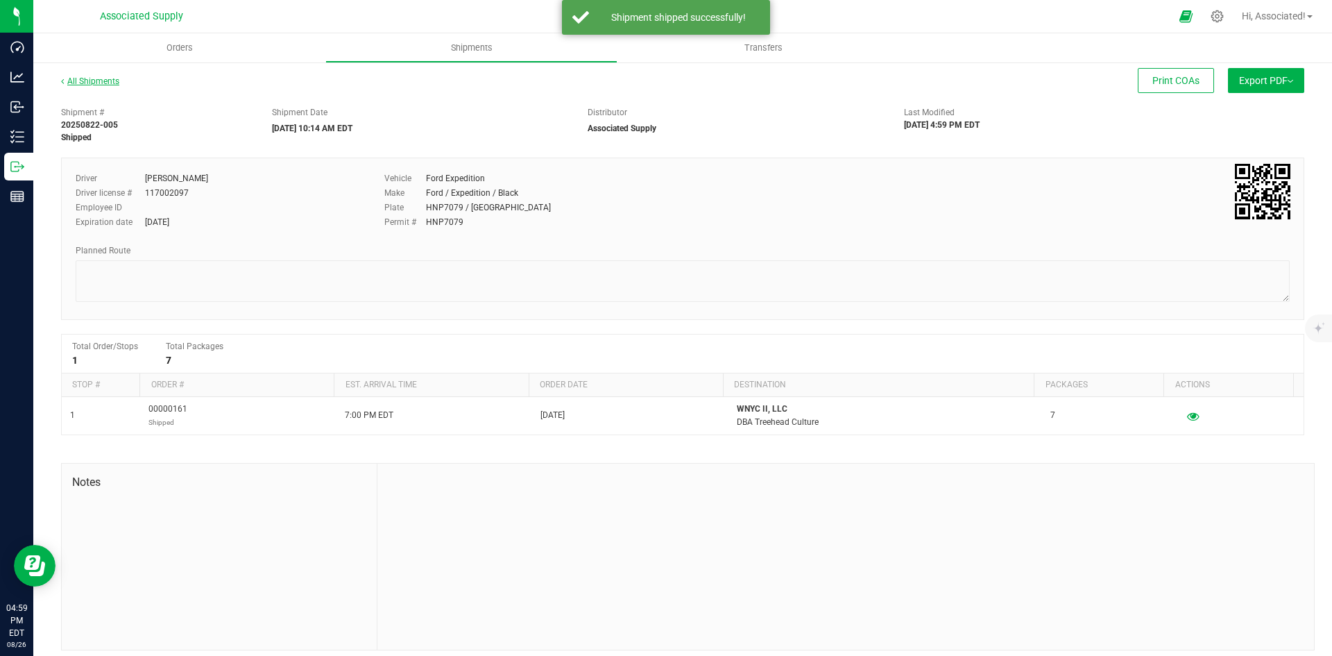
click at [96, 82] on link "All Shipments" at bounding box center [90, 81] width 58 height 10
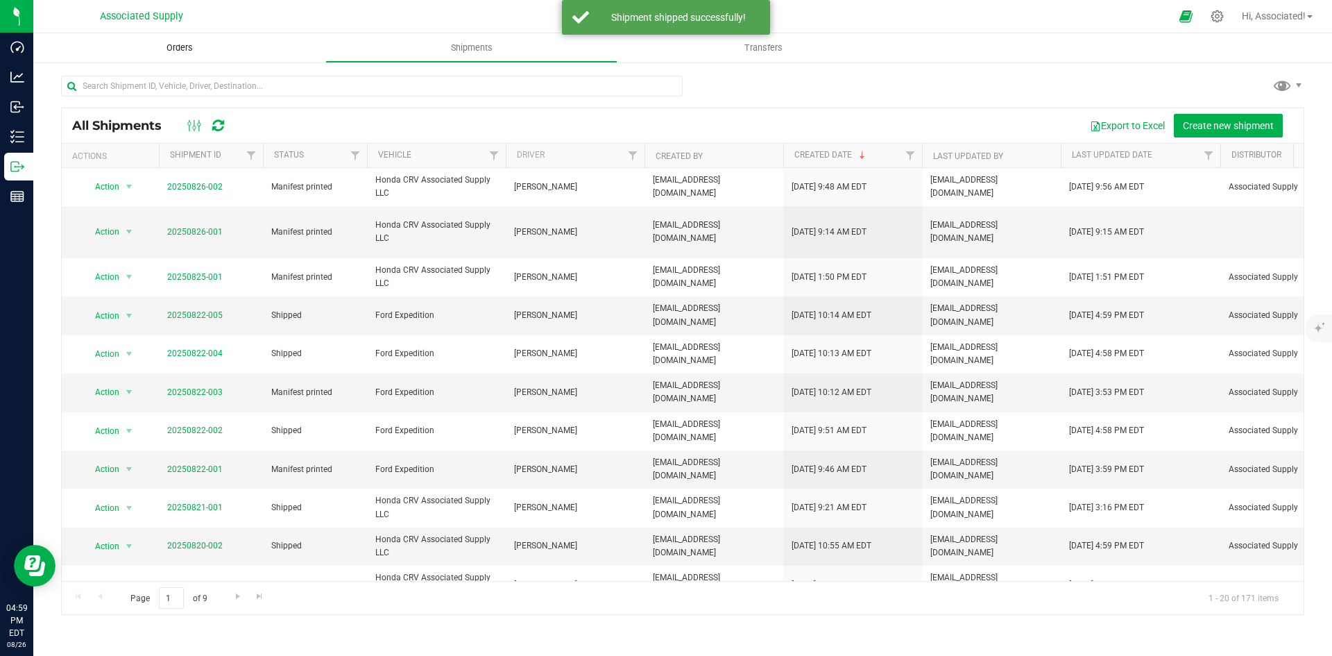
click at [182, 45] on span "Orders" at bounding box center [180, 48] width 64 height 12
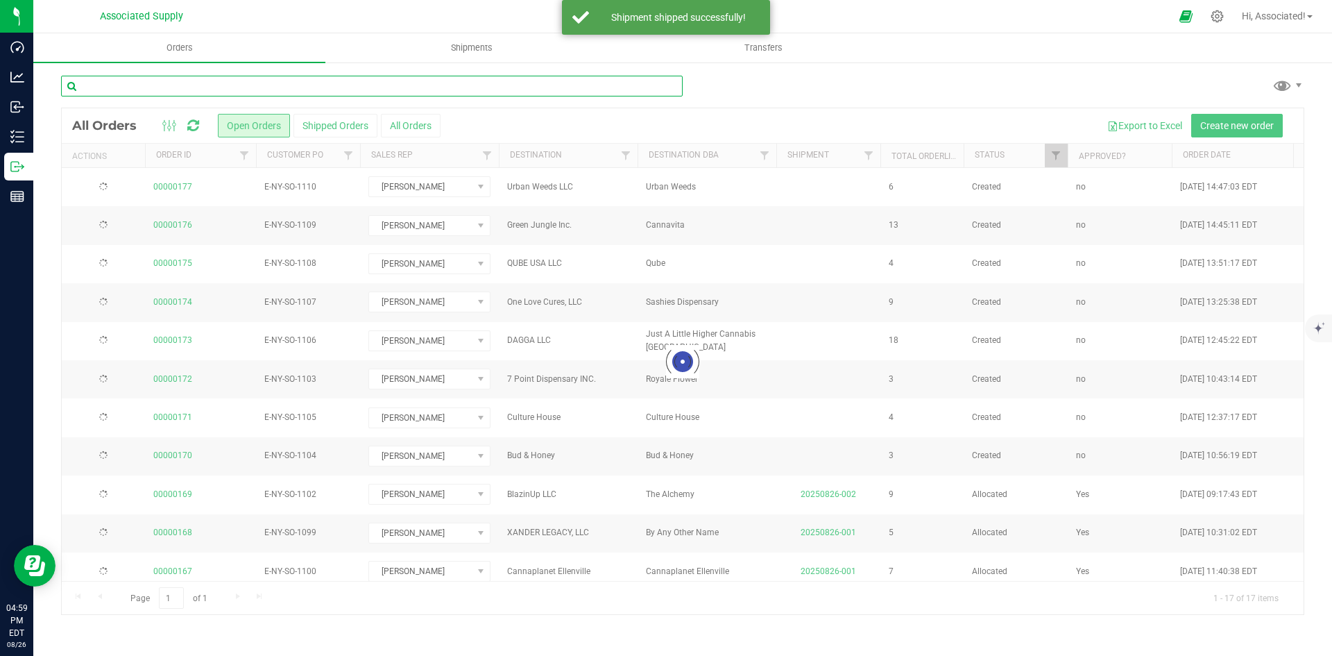
click at [175, 85] on input "text" at bounding box center [372, 86] width 622 height 21
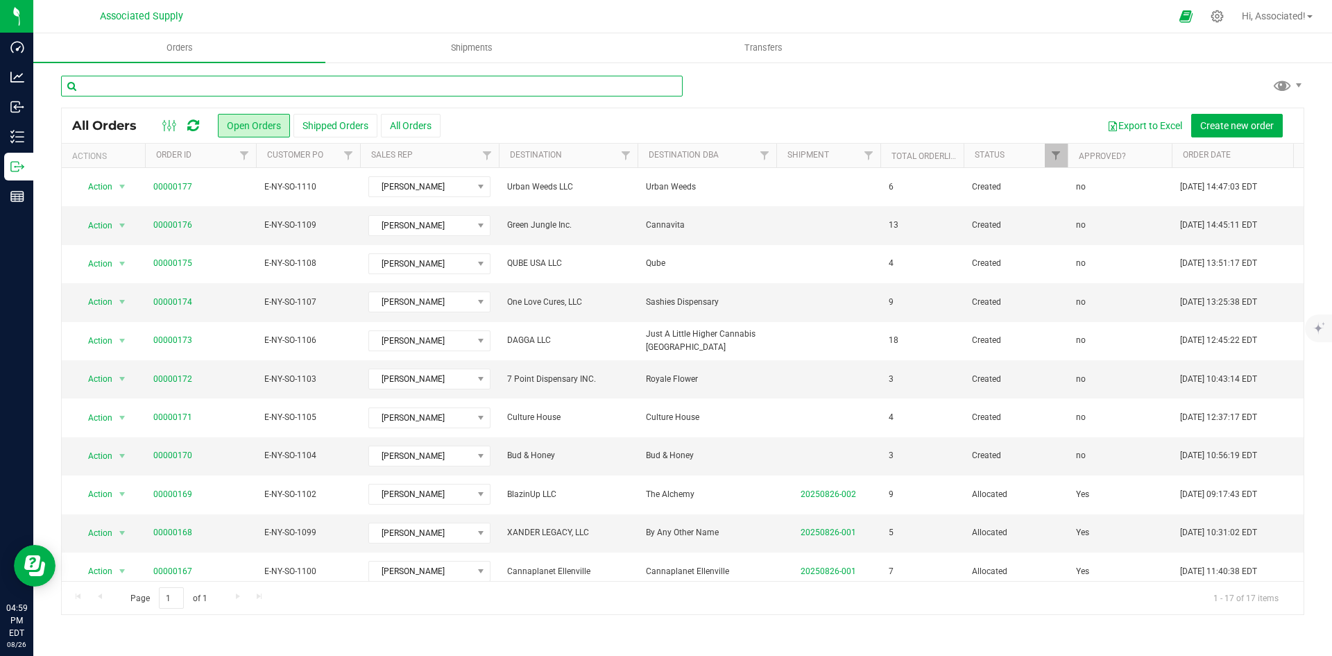
click at [175, 85] on input "text" at bounding box center [372, 86] width 622 height 21
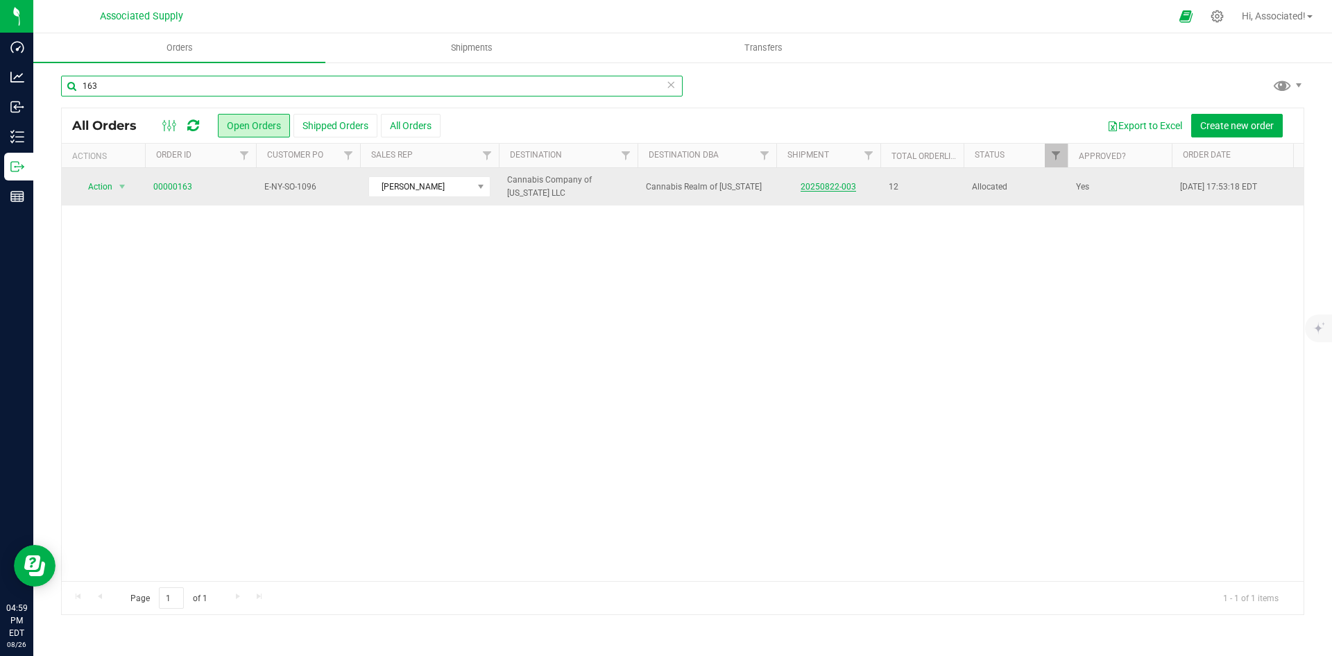
type input "163"
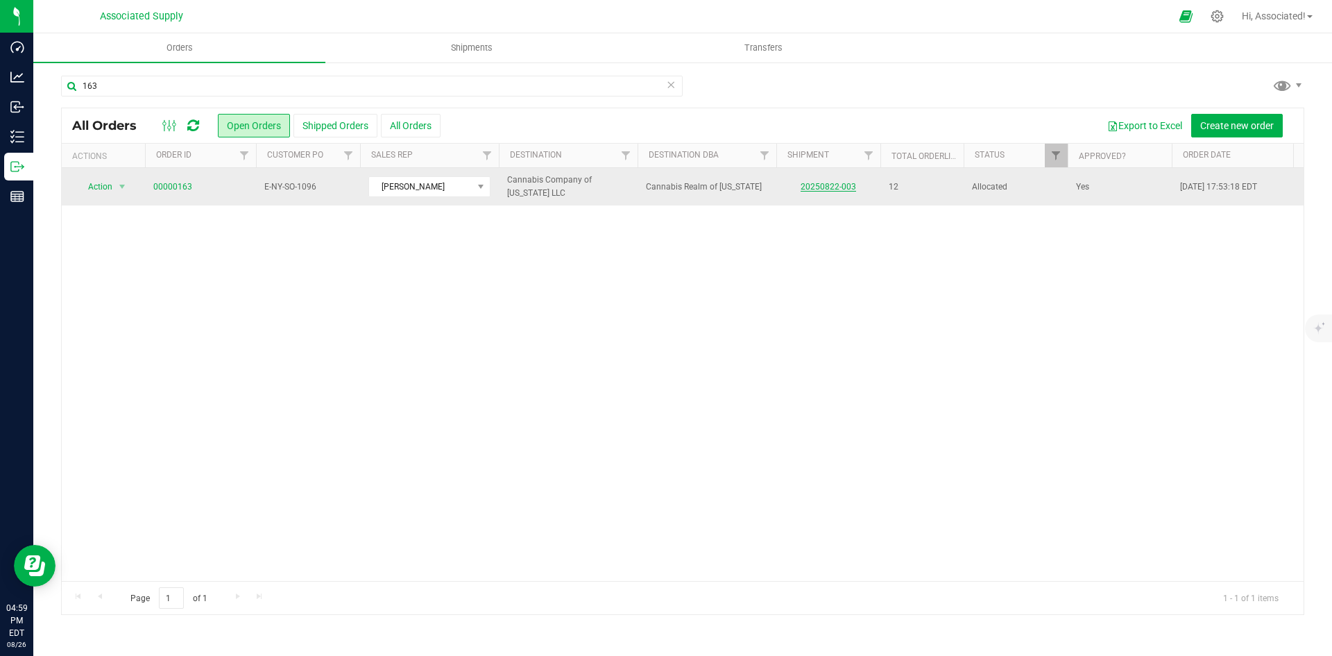
click at [846, 185] on link "20250822-003" at bounding box center [829, 187] width 56 height 10
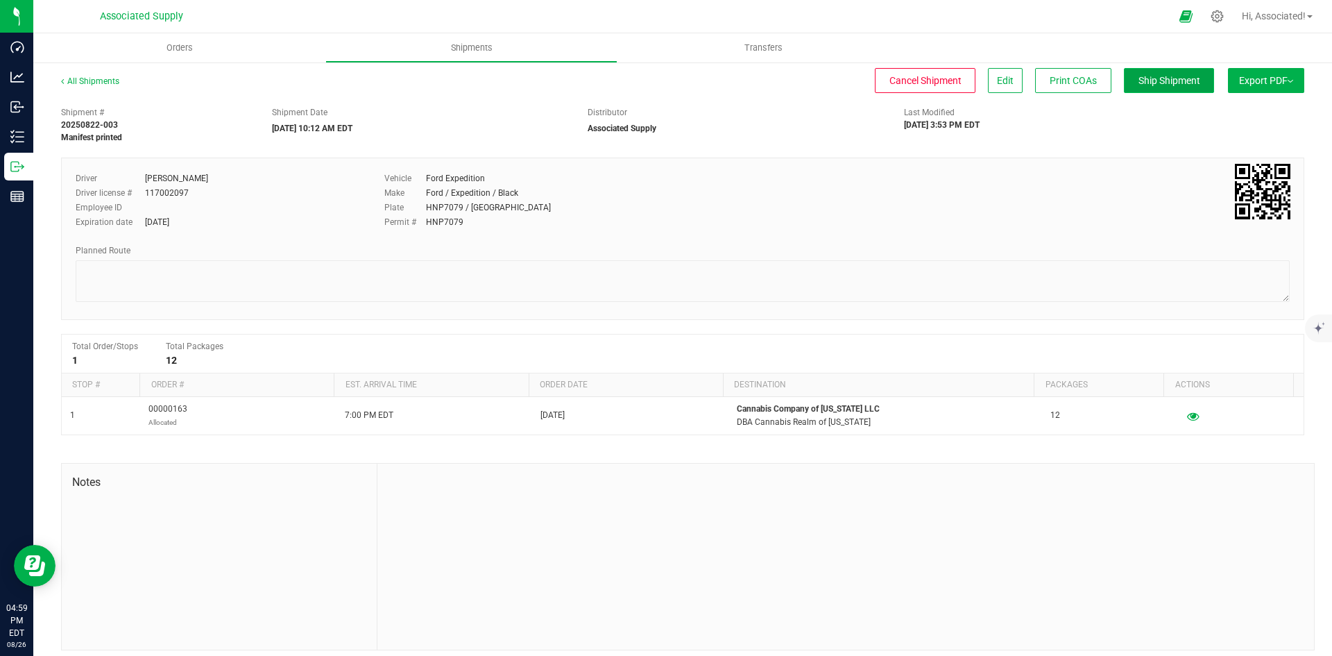
click at [1151, 74] on button "Ship Shipment" at bounding box center [1169, 80] width 90 height 25
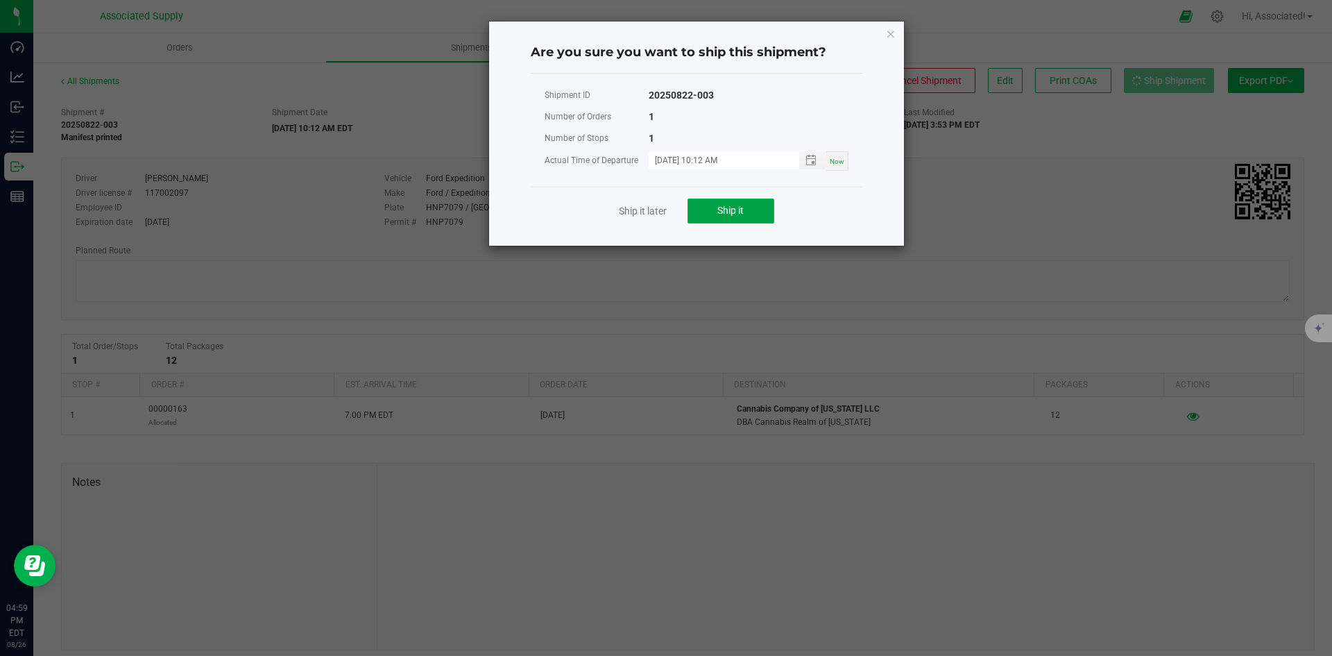
click at [711, 212] on button "Ship it" at bounding box center [731, 210] width 87 height 25
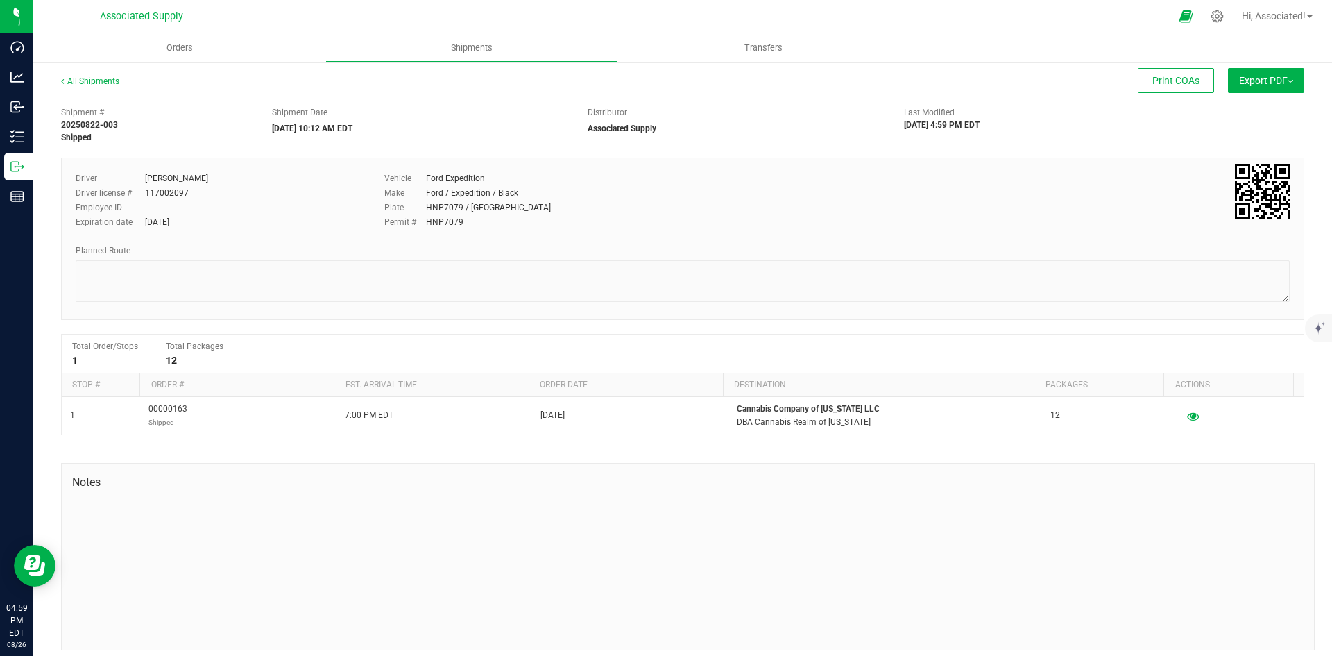
click at [95, 76] on link "All Shipments" at bounding box center [90, 81] width 58 height 10
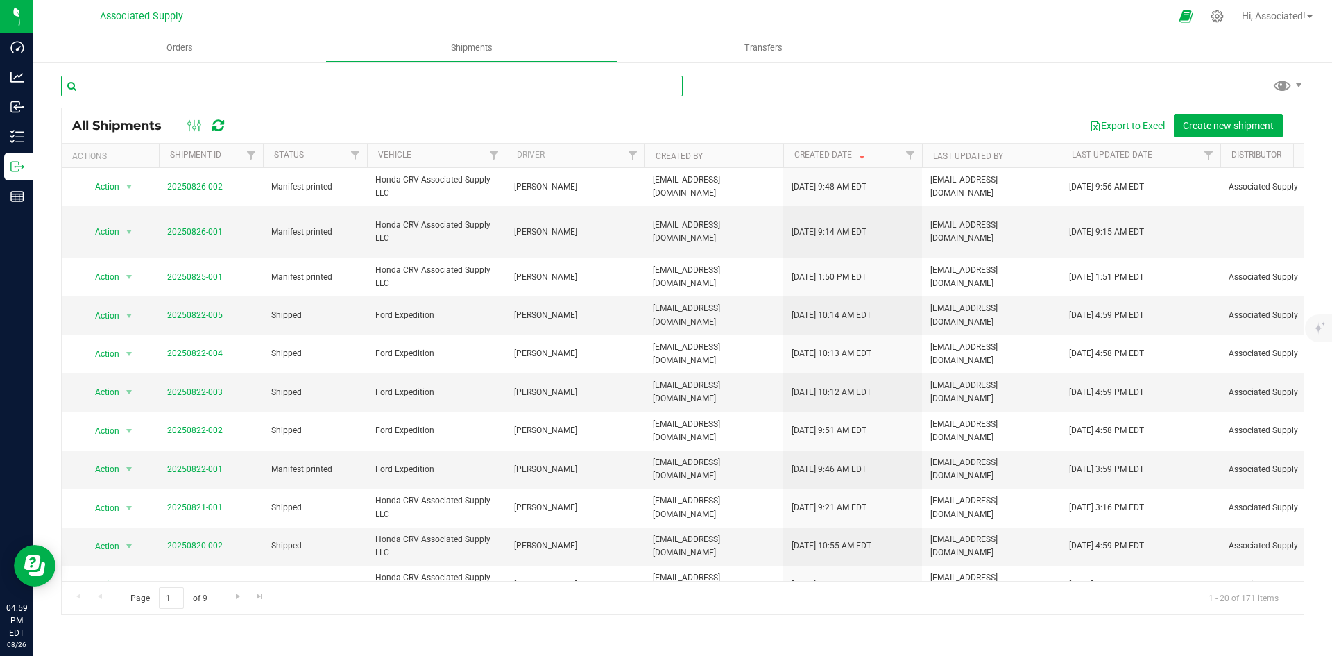
click at [128, 84] on input "text" at bounding box center [372, 86] width 622 height 21
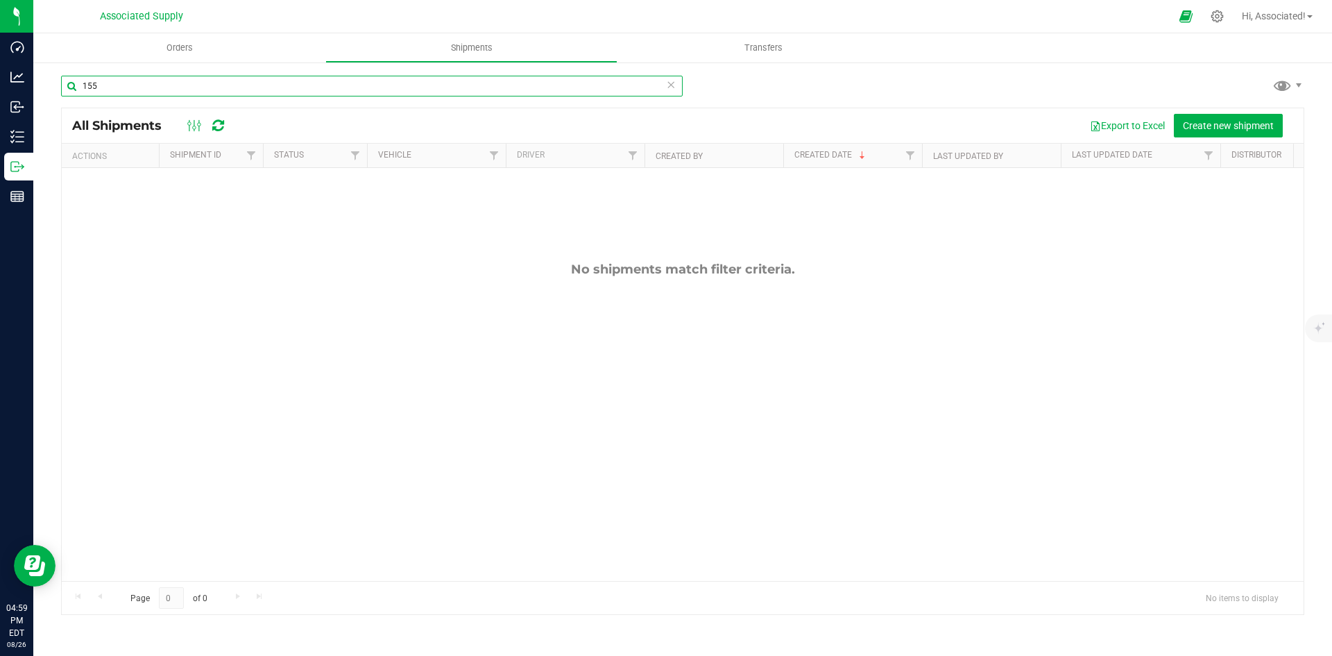
type input "155"
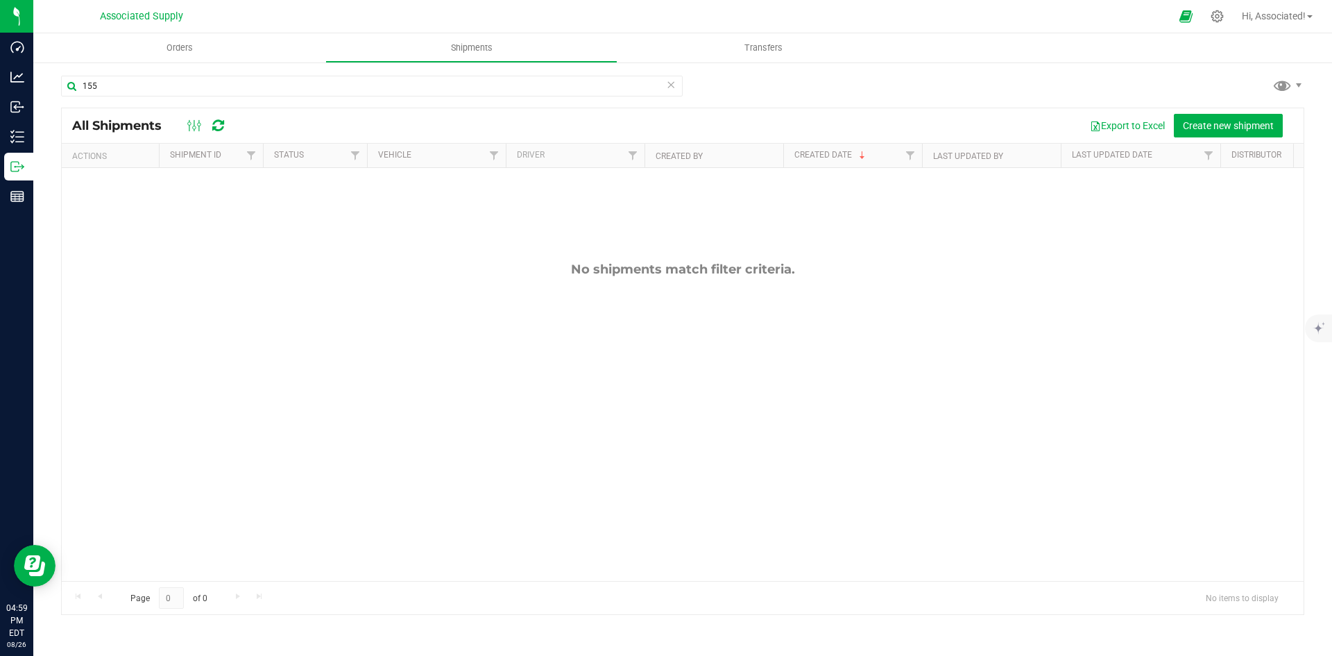
click at [342, 248] on div "No shipments match filter criteria." at bounding box center [683, 421] width 1242 height 507
click at [176, 43] on span "Orders" at bounding box center [180, 48] width 64 height 12
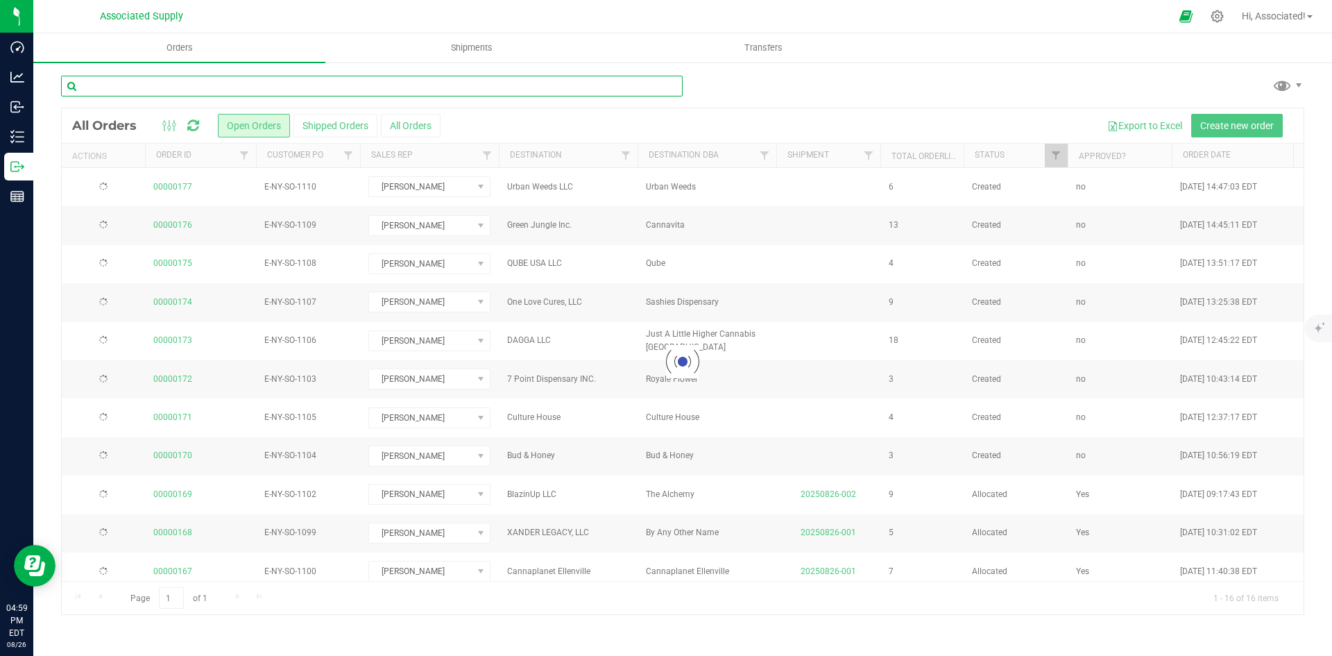
click at [154, 92] on input "text" at bounding box center [372, 86] width 622 height 21
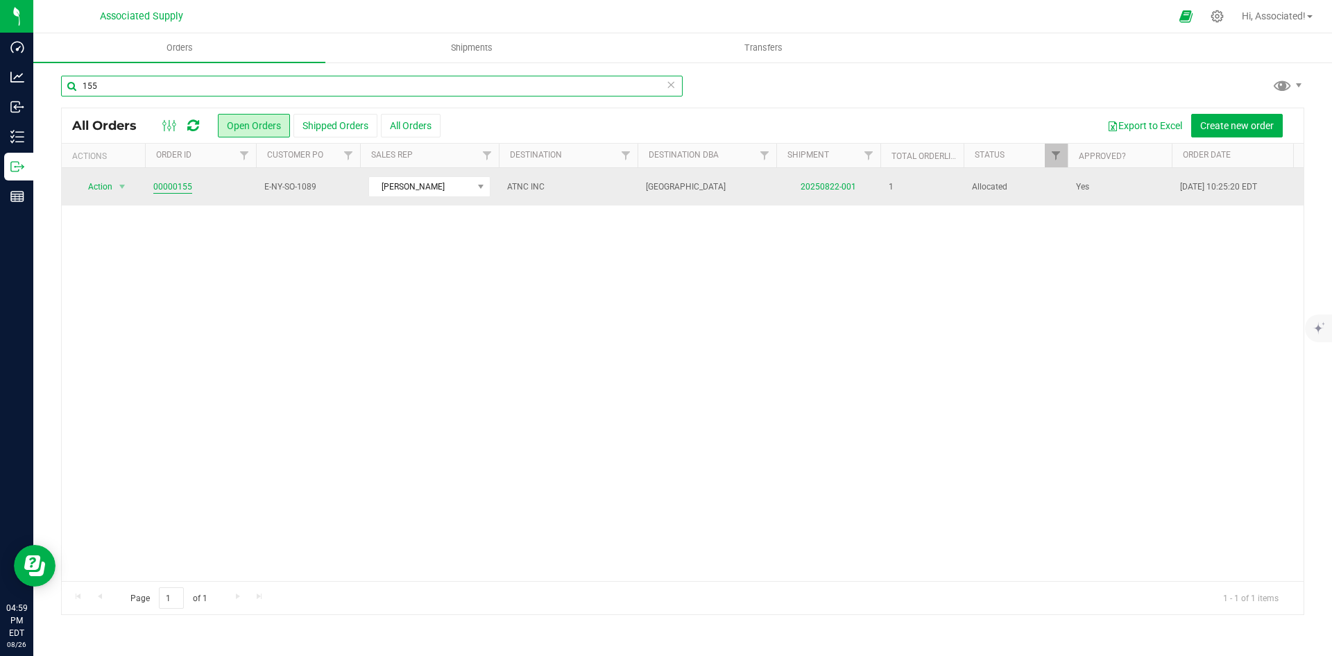
type input "155"
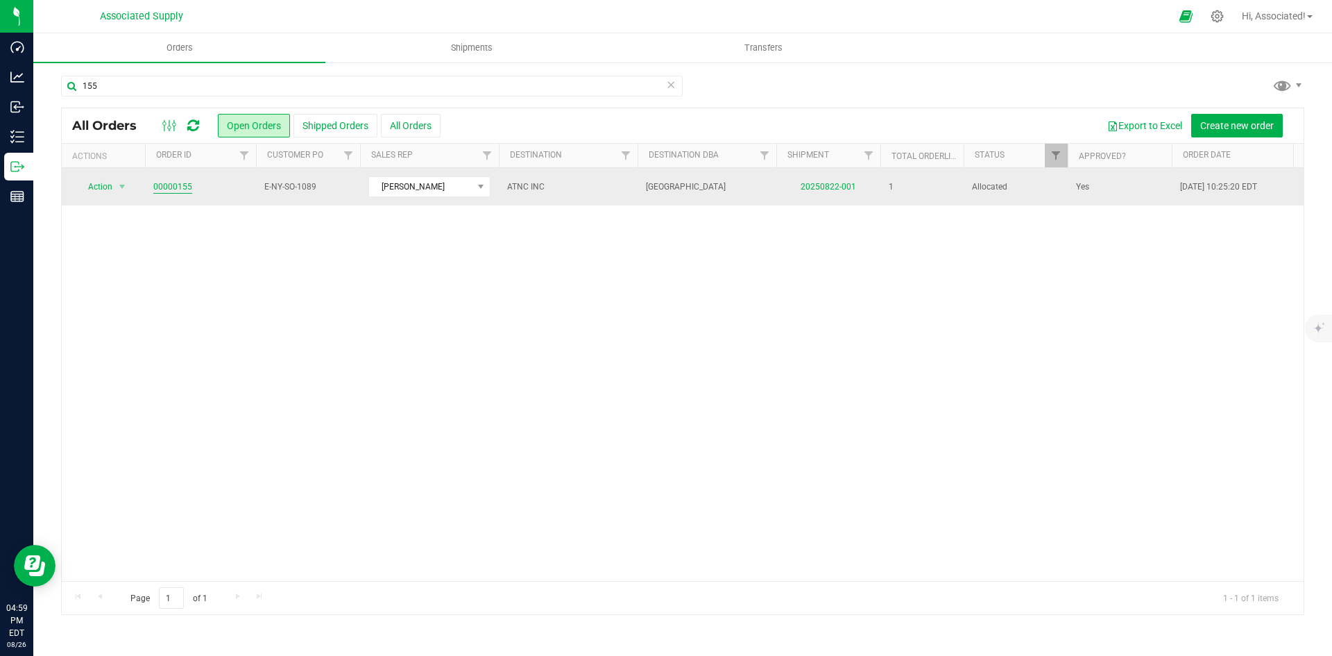
click at [185, 187] on link "00000155" at bounding box center [172, 186] width 39 height 13
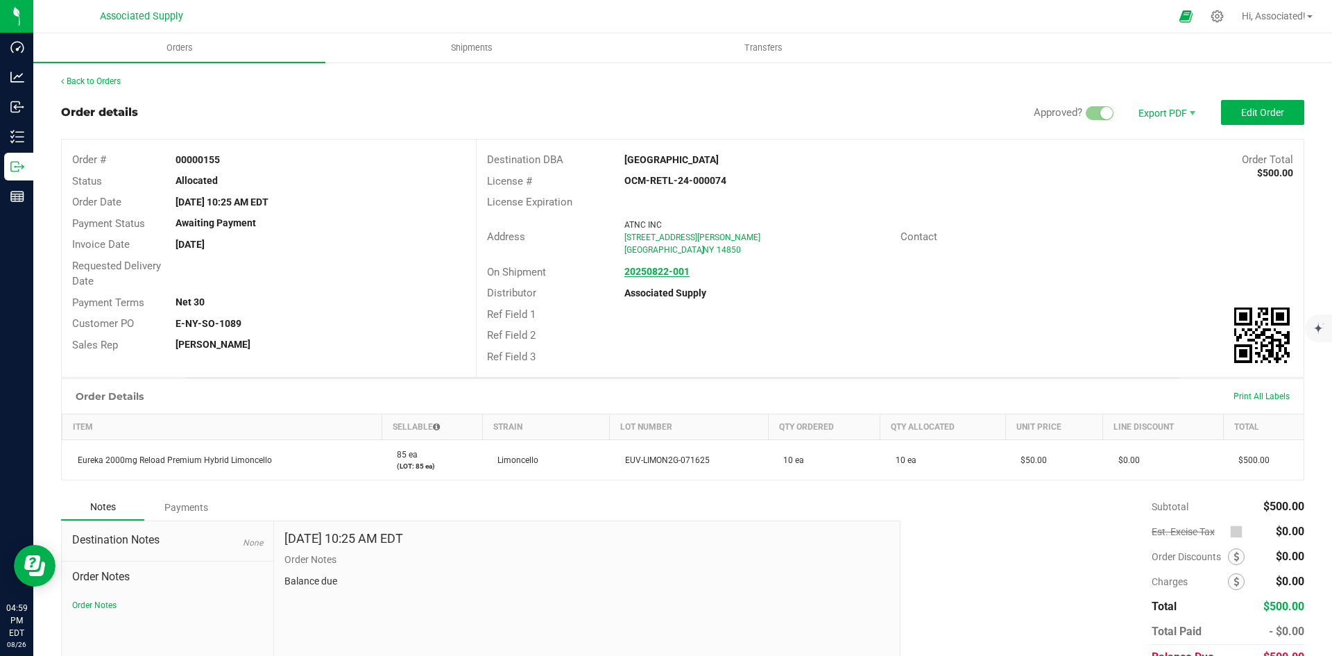
click at [668, 273] on strong "20250822-001" at bounding box center [657, 271] width 65 height 11
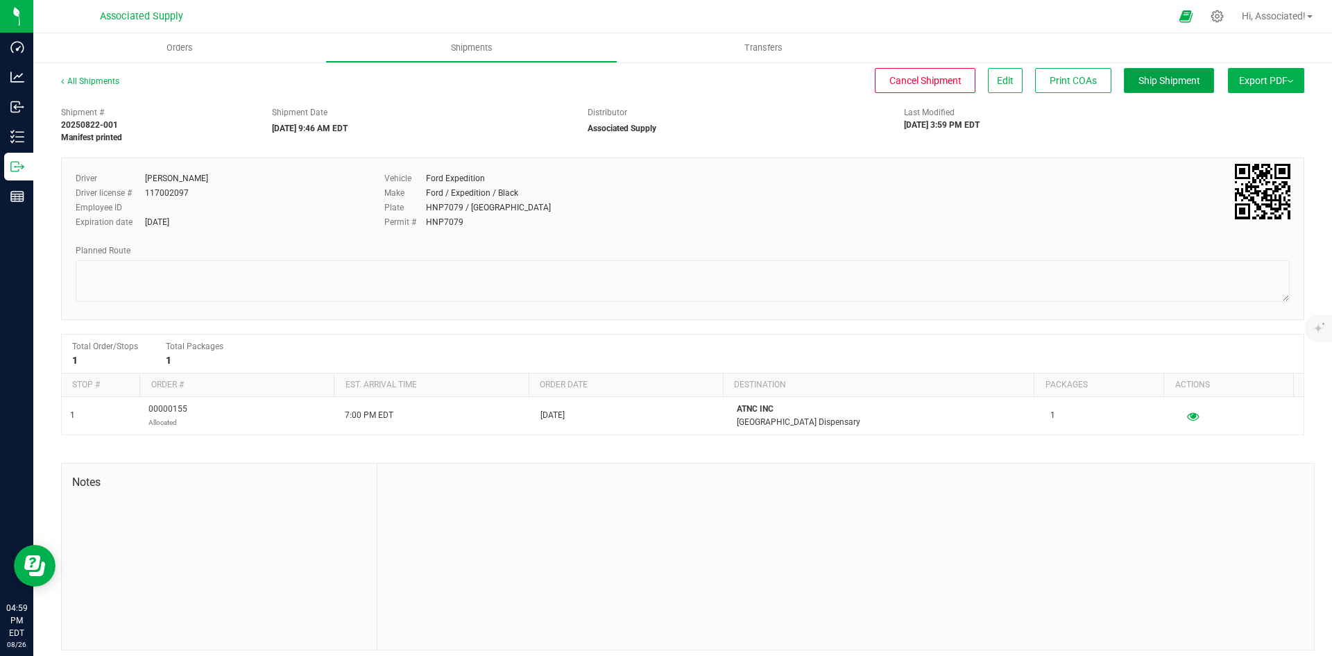
click at [1162, 83] on span "Ship Shipment" at bounding box center [1170, 80] width 62 height 11
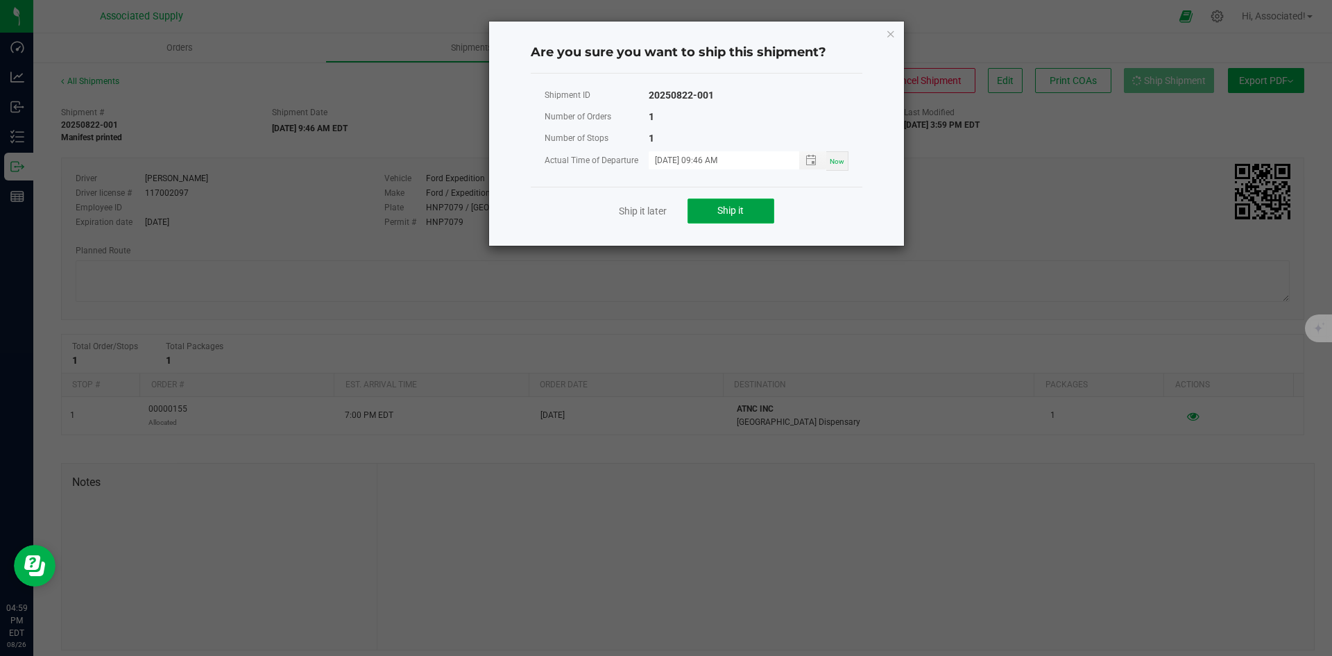
click at [739, 212] on span "Ship it" at bounding box center [731, 210] width 26 height 11
